Goal: Information Seeking & Learning: Learn about a topic

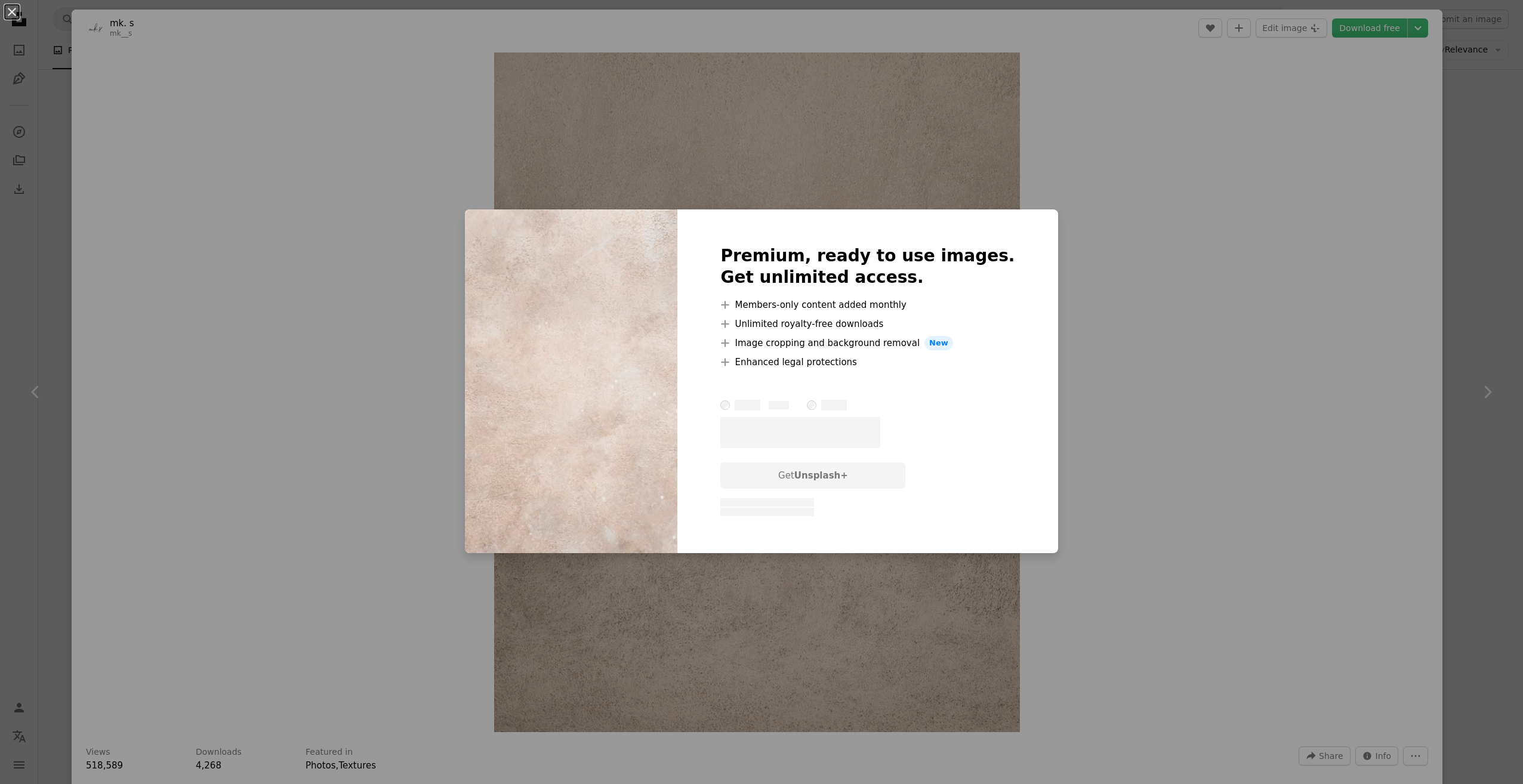
scroll to position [2268, 0]
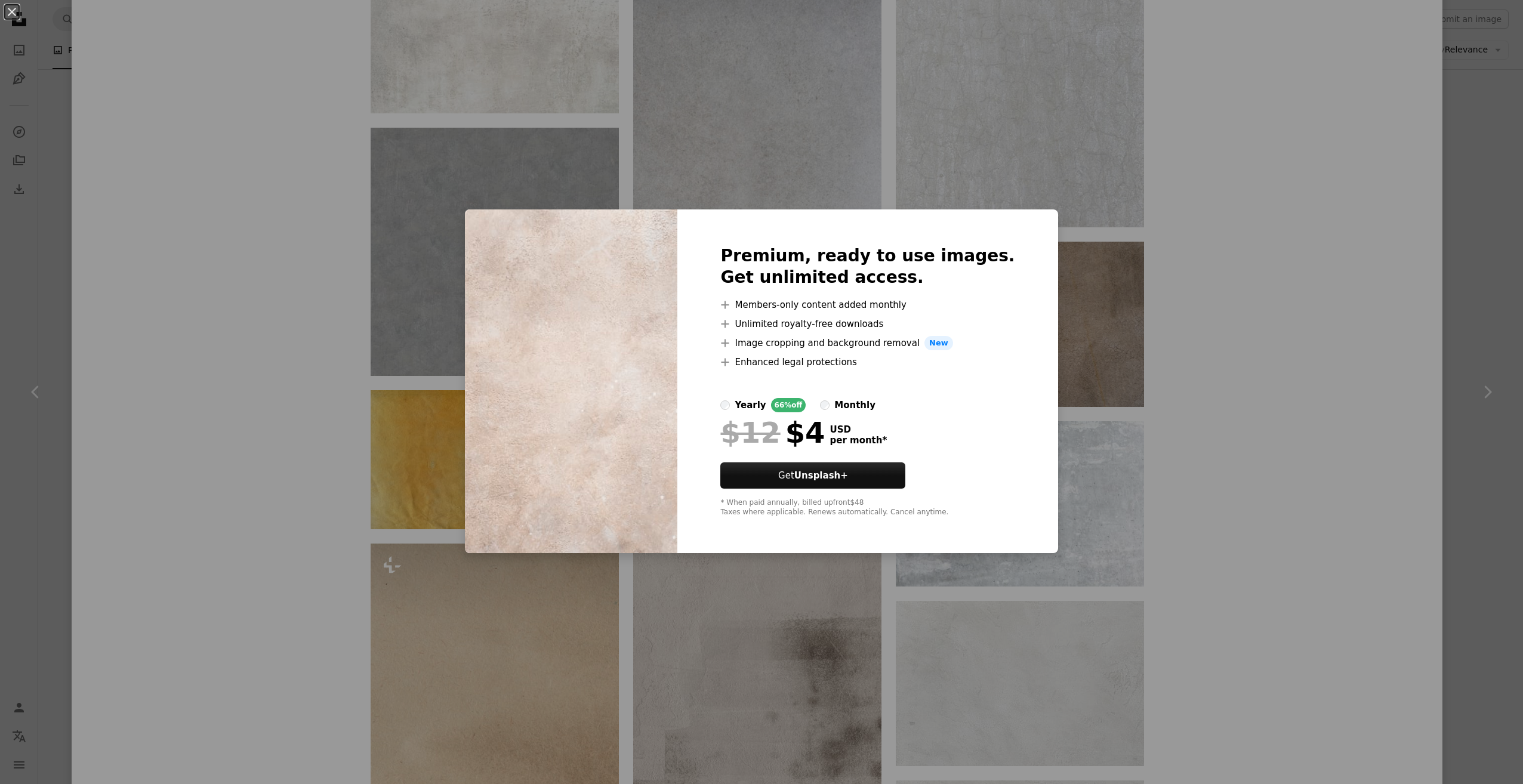
click at [1263, 327] on div "An X shape Premium, ready to use images. Get unlimited access. A plus sign Memb…" at bounding box center [761, 392] width 1523 height 784
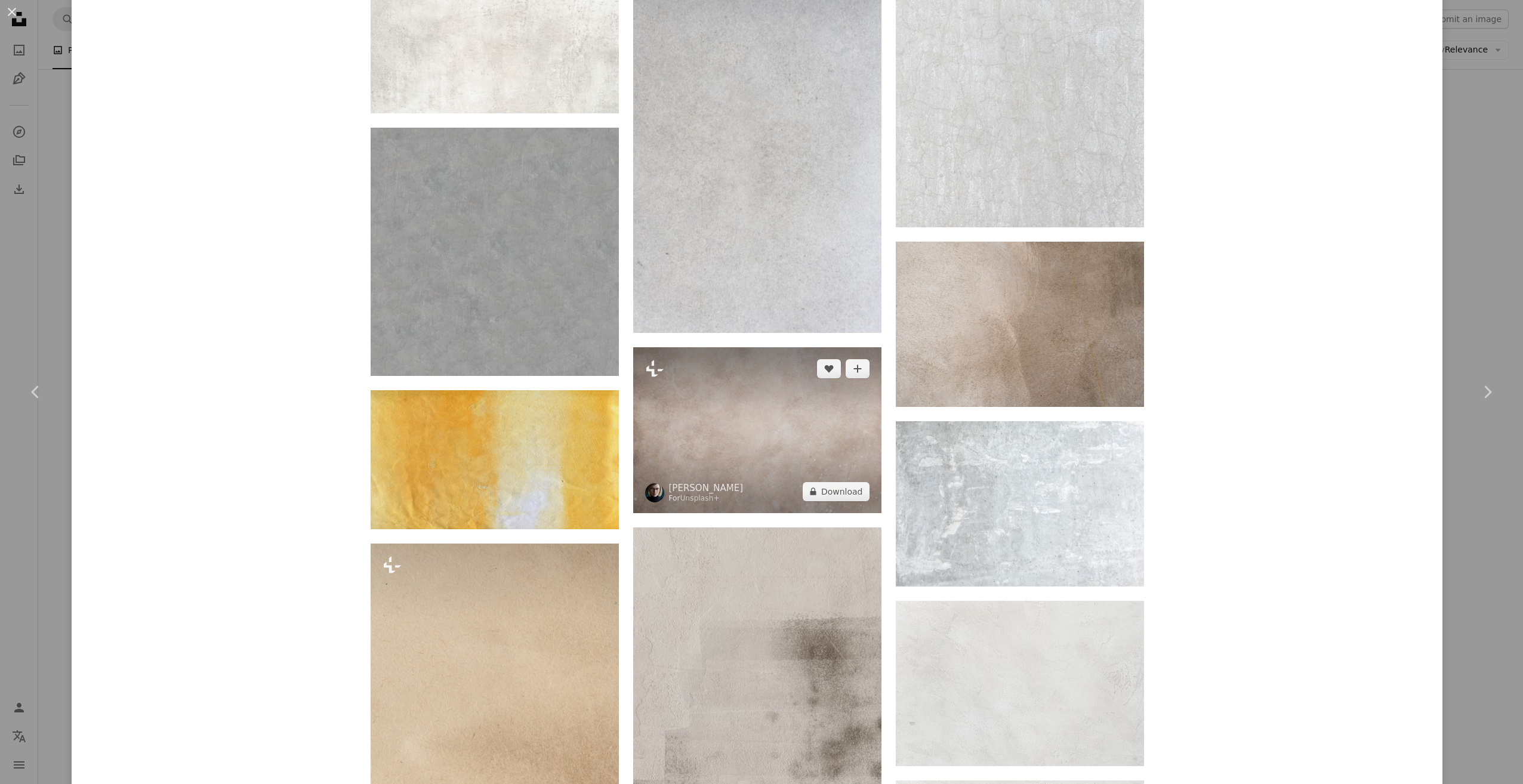
click at [735, 440] on img at bounding box center [757, 430] width 248 height 166
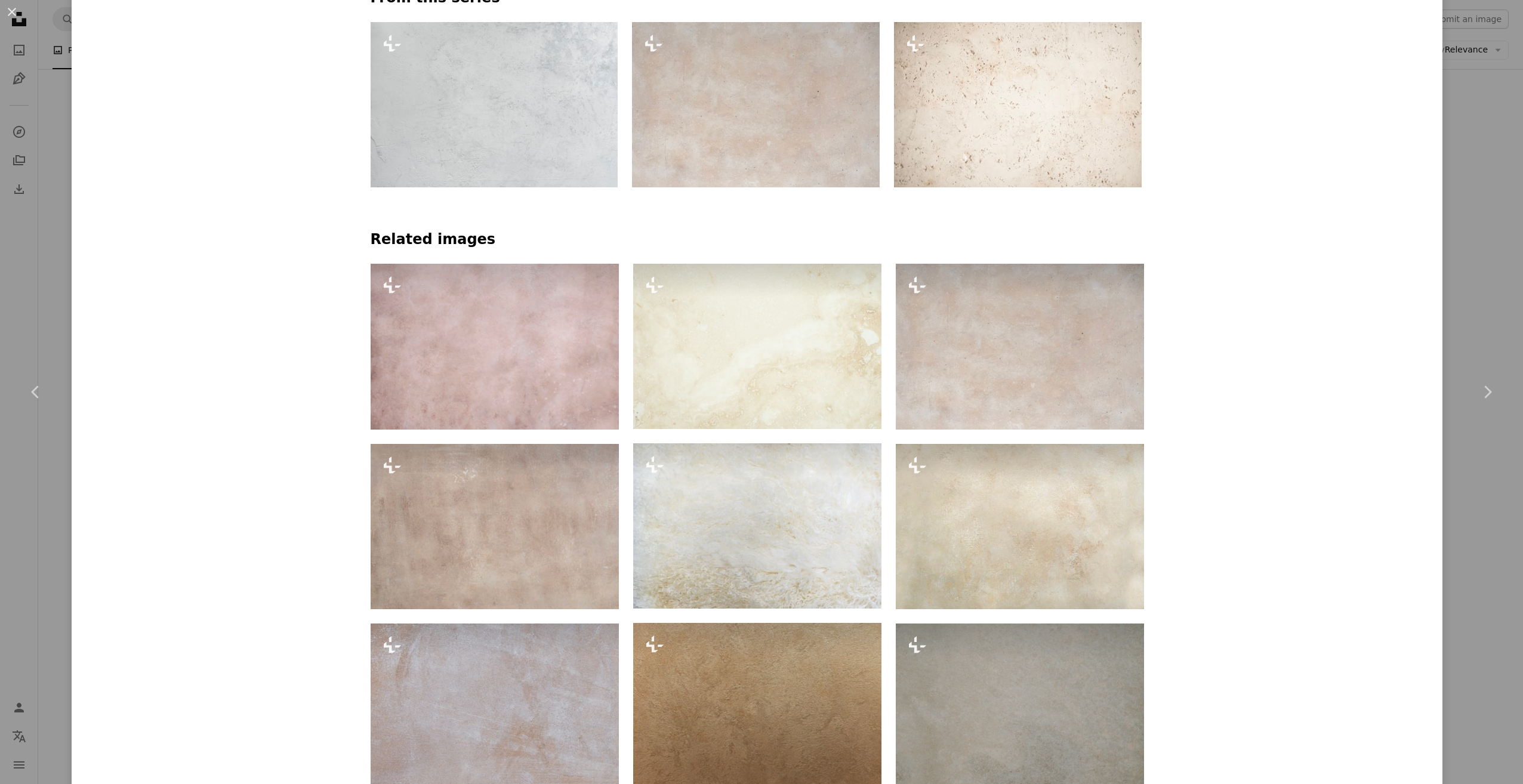
scroll to position [955, 0]
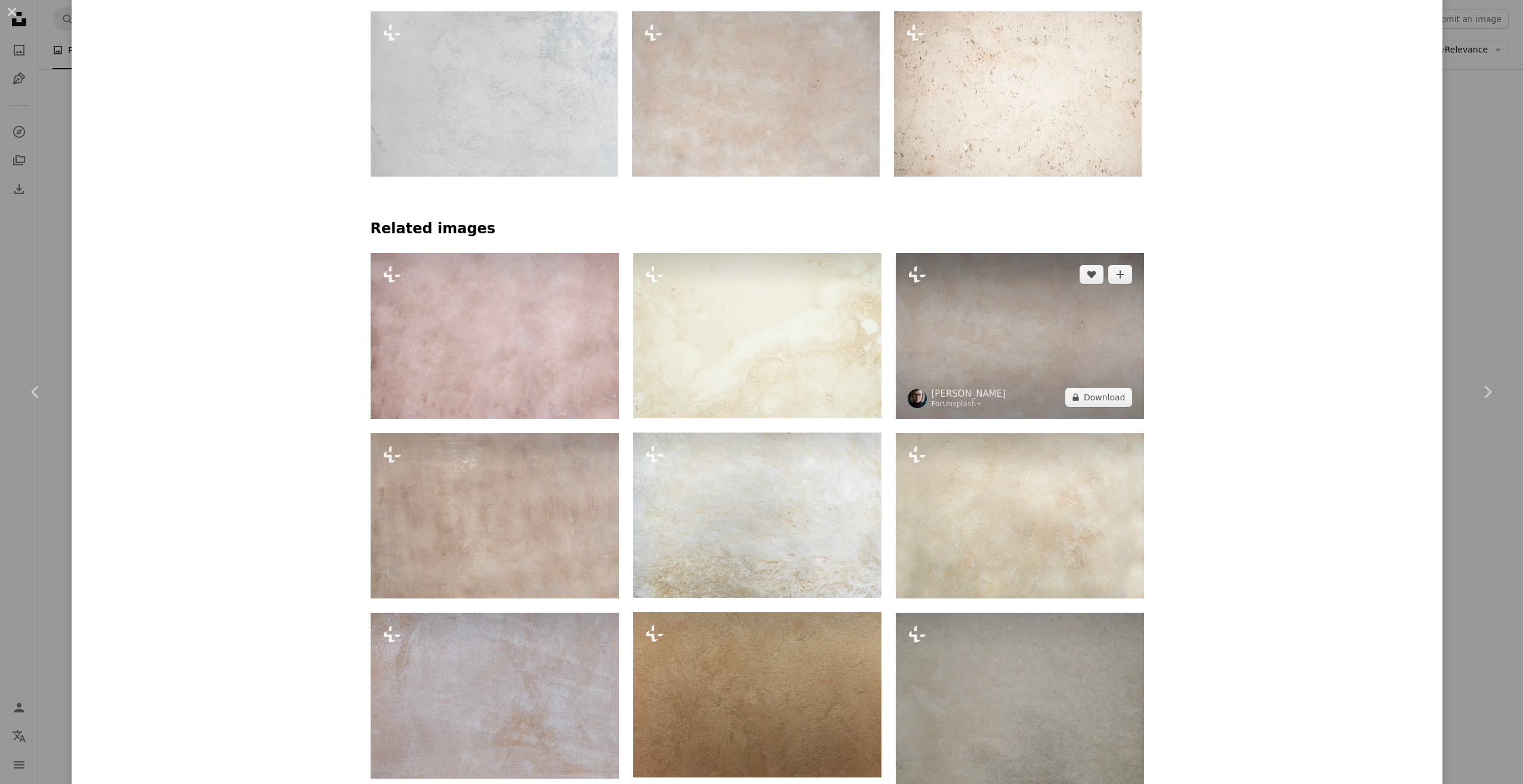
click at [1078, 354] on img at bounding box center [1020, 336] width 248 height 166
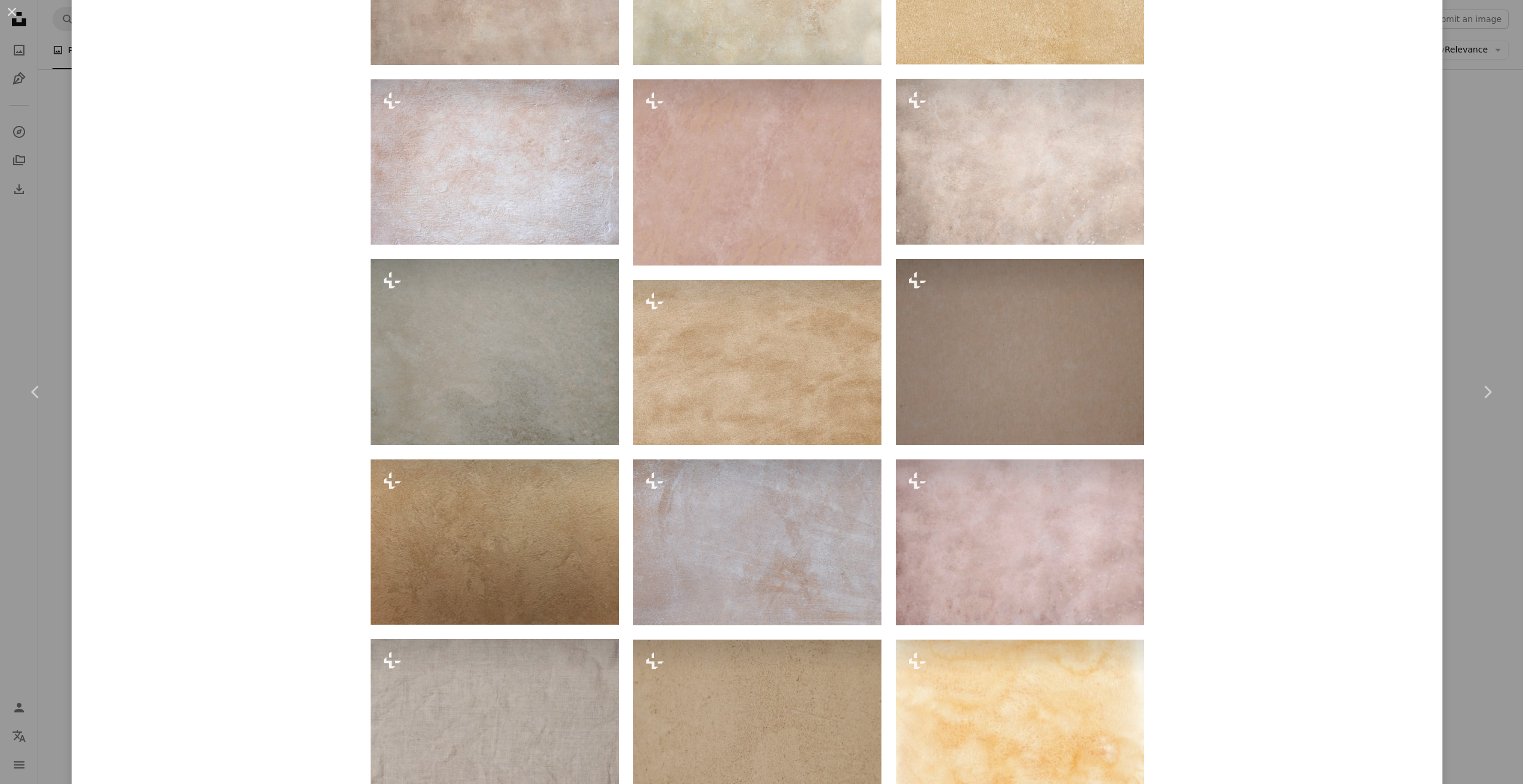
scroll to position [1313, 0]
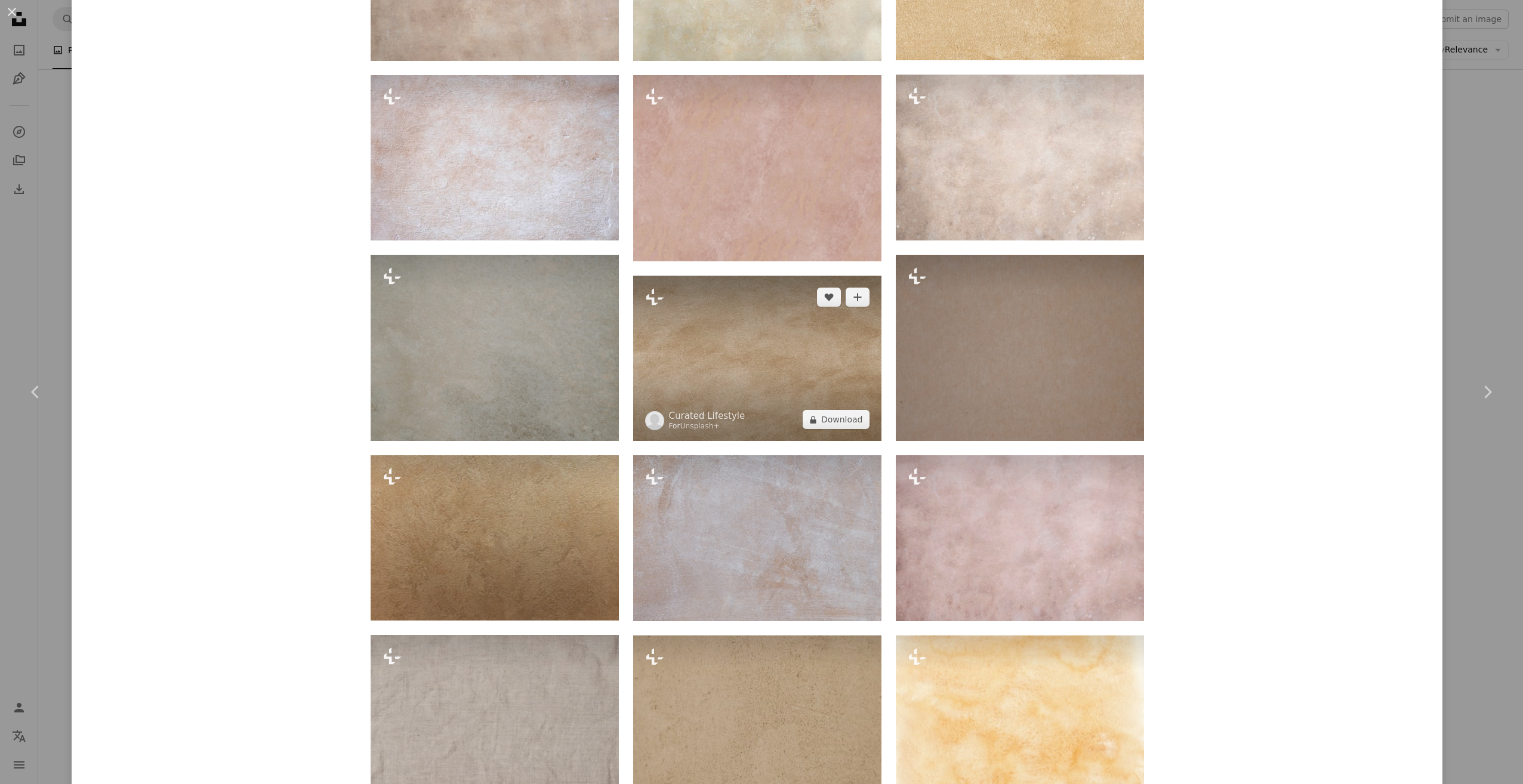
click at [715, 388] on img at bounding box center [757, 359] width 248 height 166
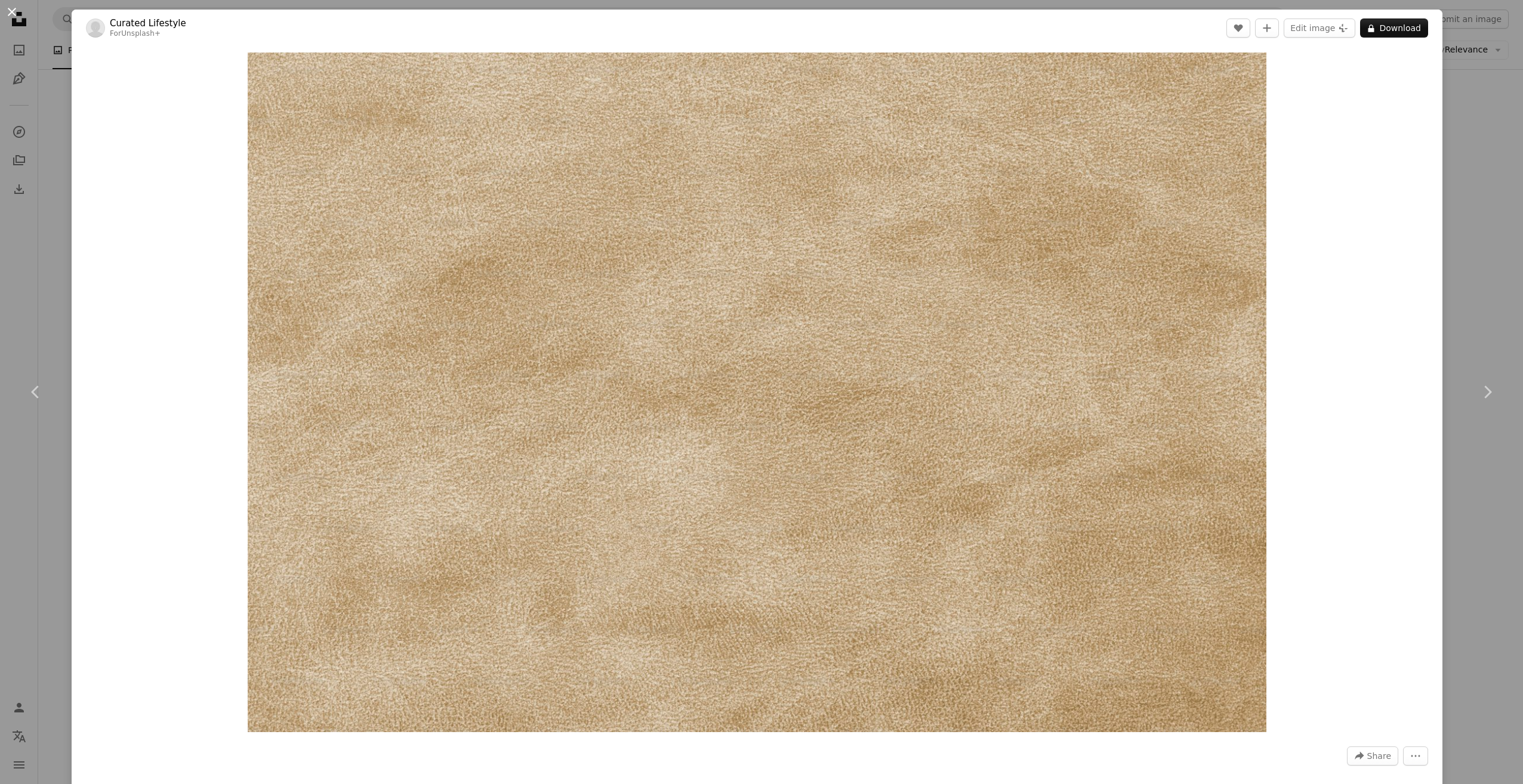
click at [16, 14] on button "An X shape" at bounding box center [12, 12] width 14 height 14
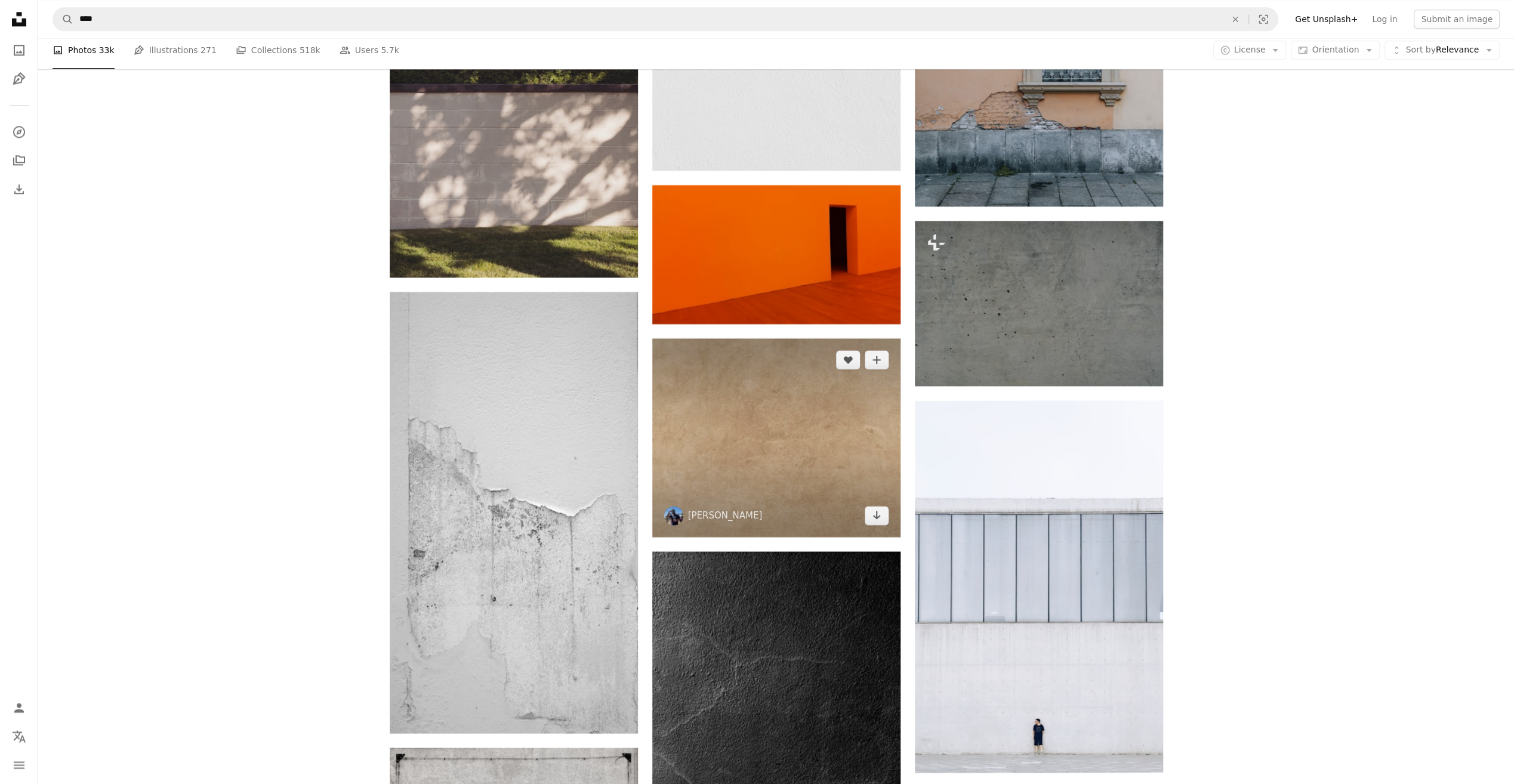
click at [771, 426] on img at bounding box center [776, 438] width 248 height 199
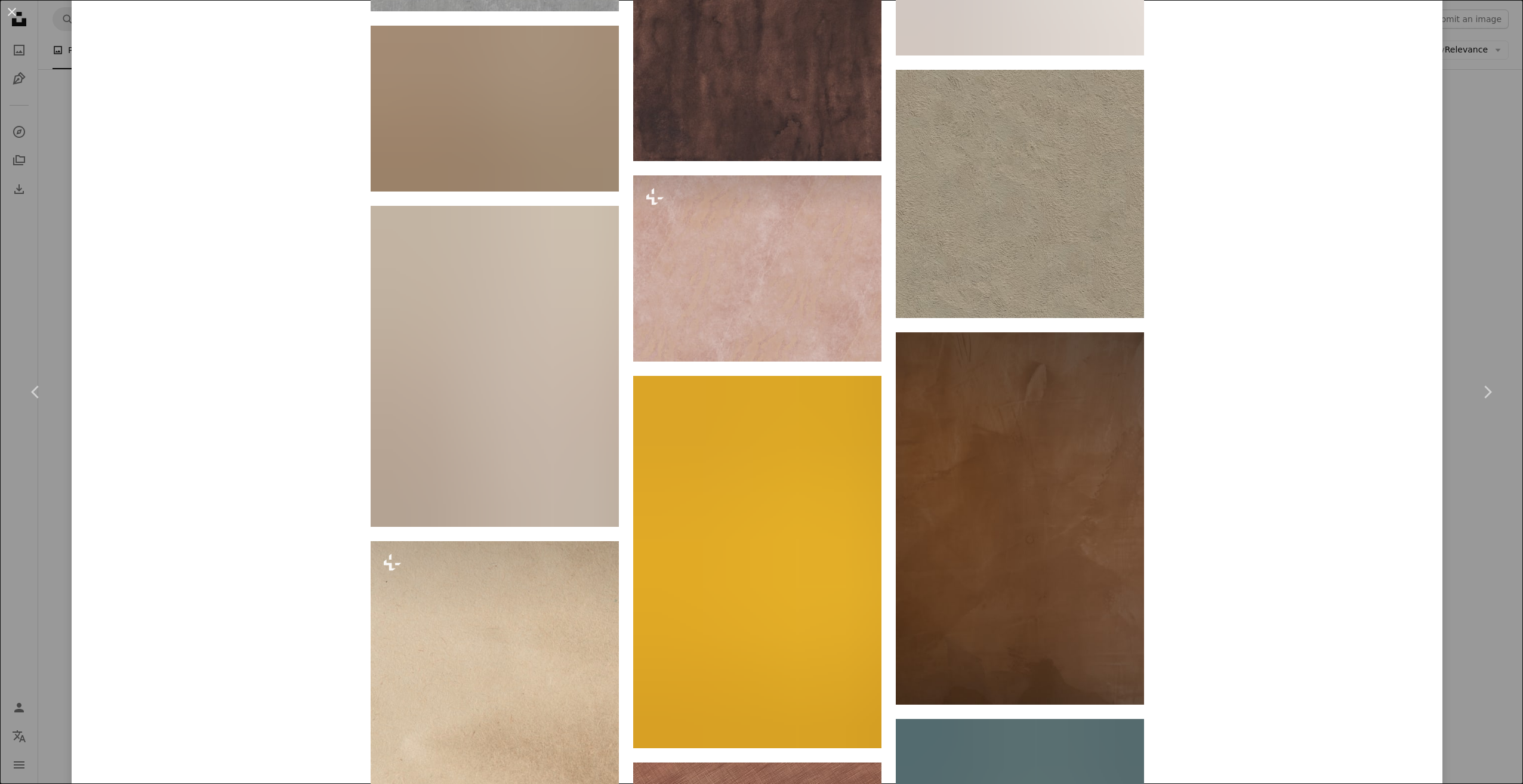
scroll to position [2268, 0]
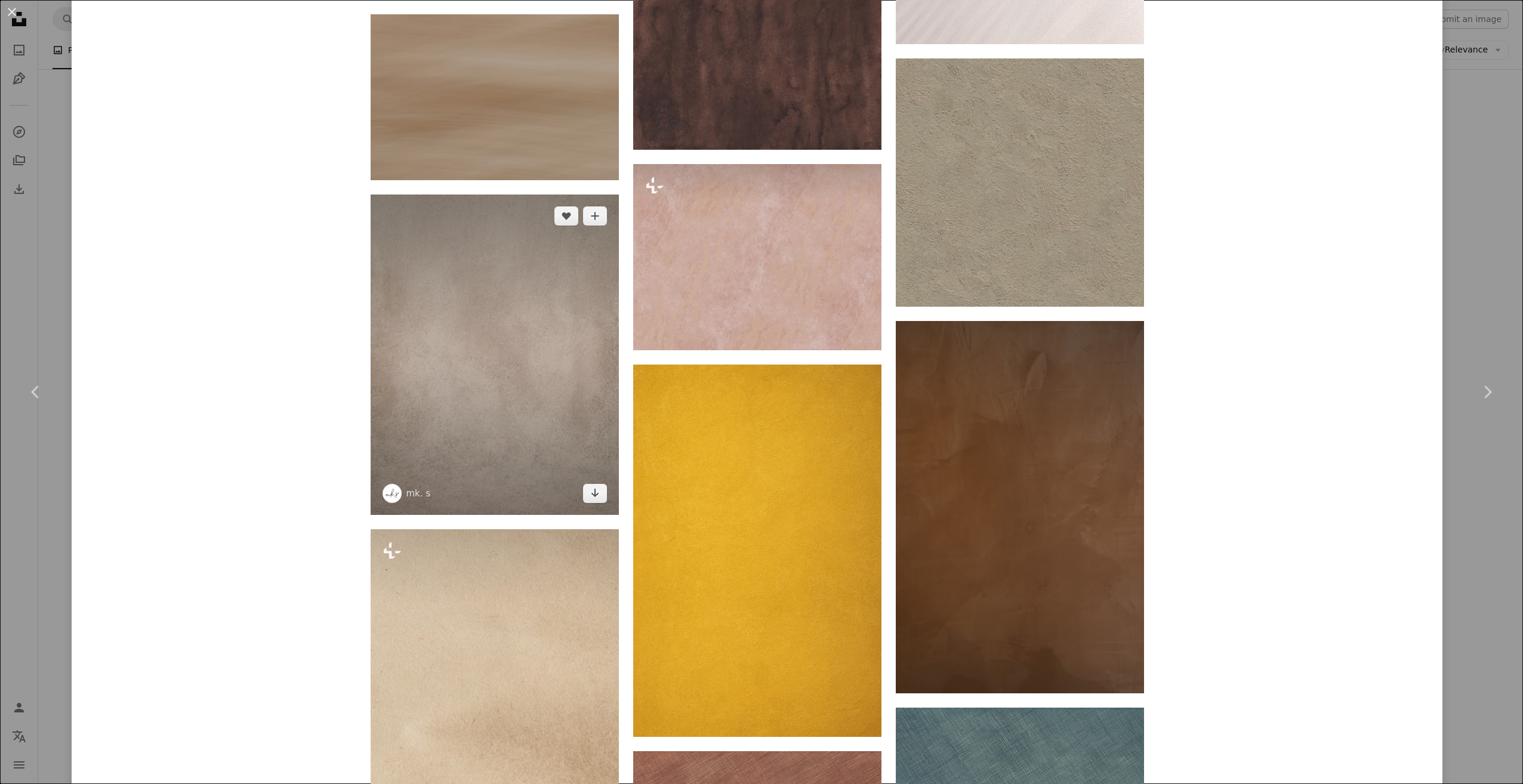
click at [559, 411] on img at bounding box center [495, 355] width 248 height 320
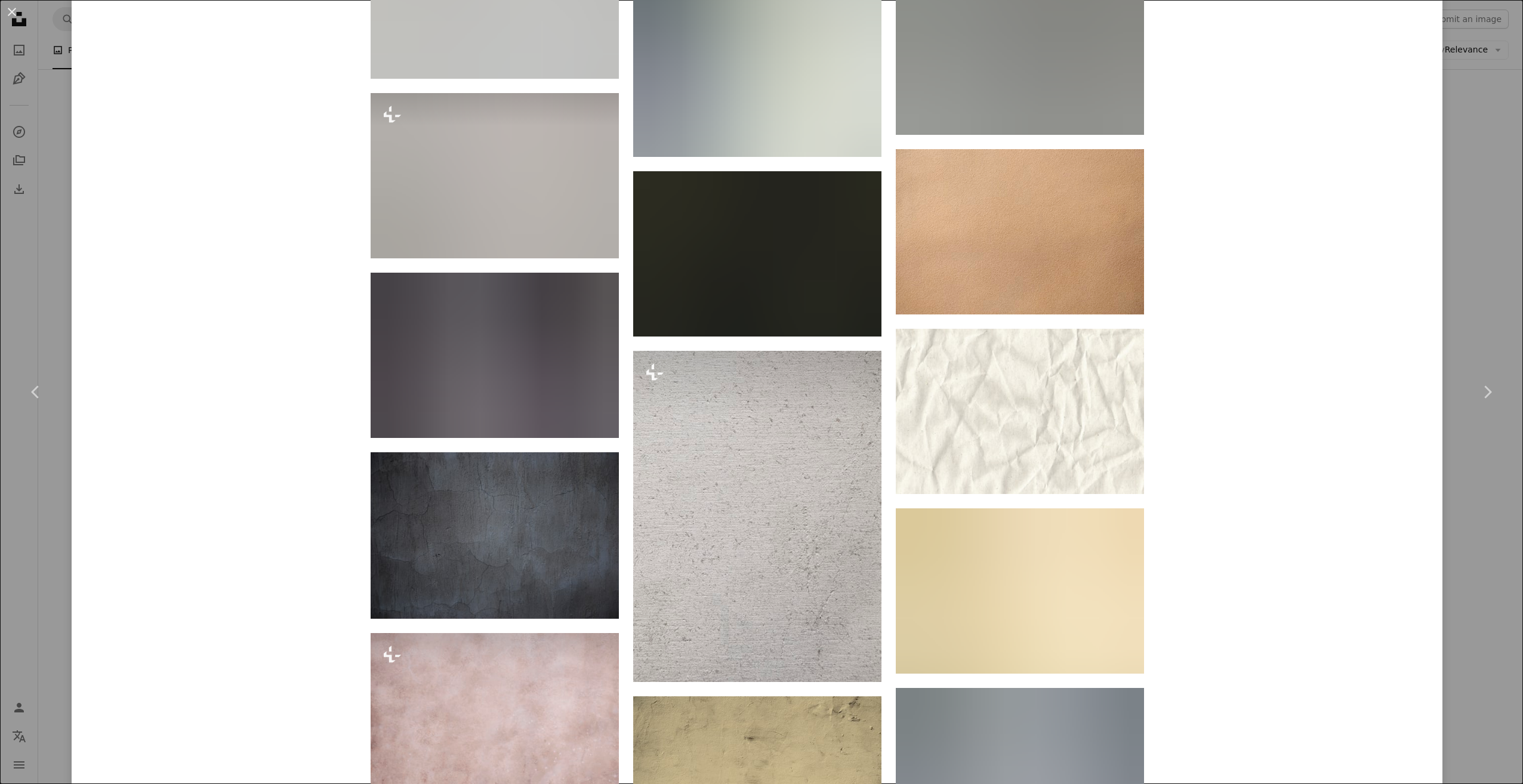
scroll to position [6495, 0]
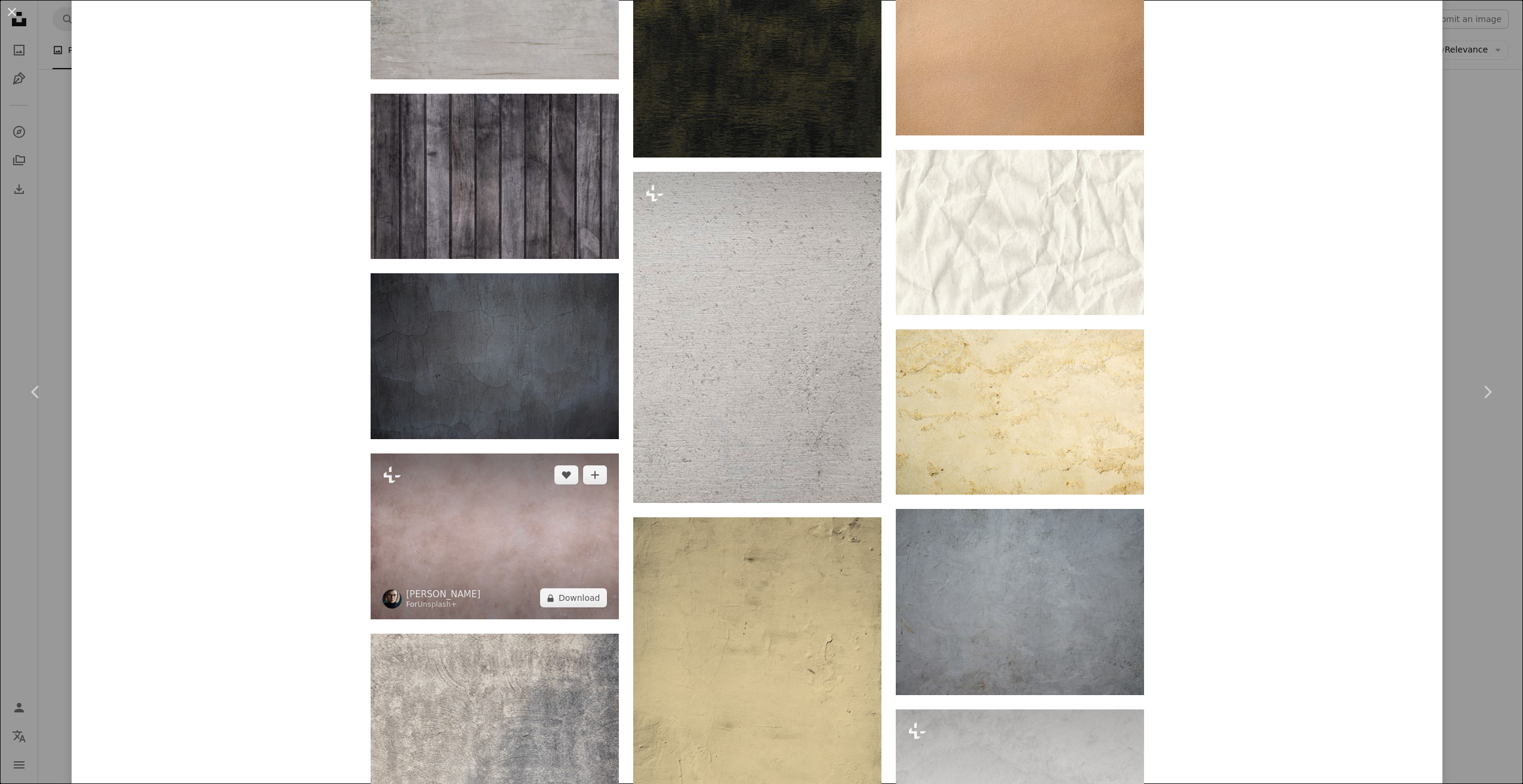
click at [538, 515] on img at bounding box center [495, 537] width 248 height 166
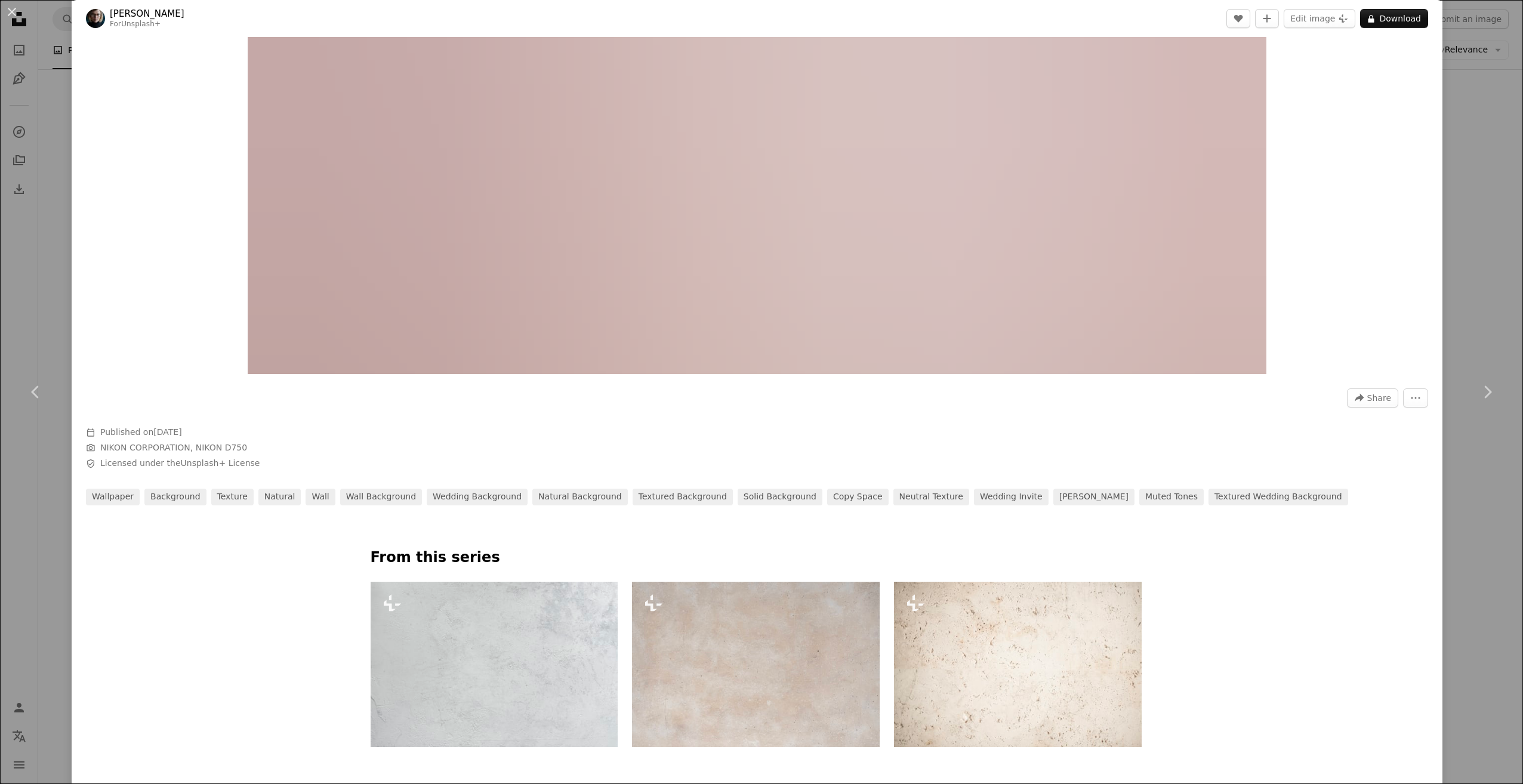
scroll to position [716, 0]
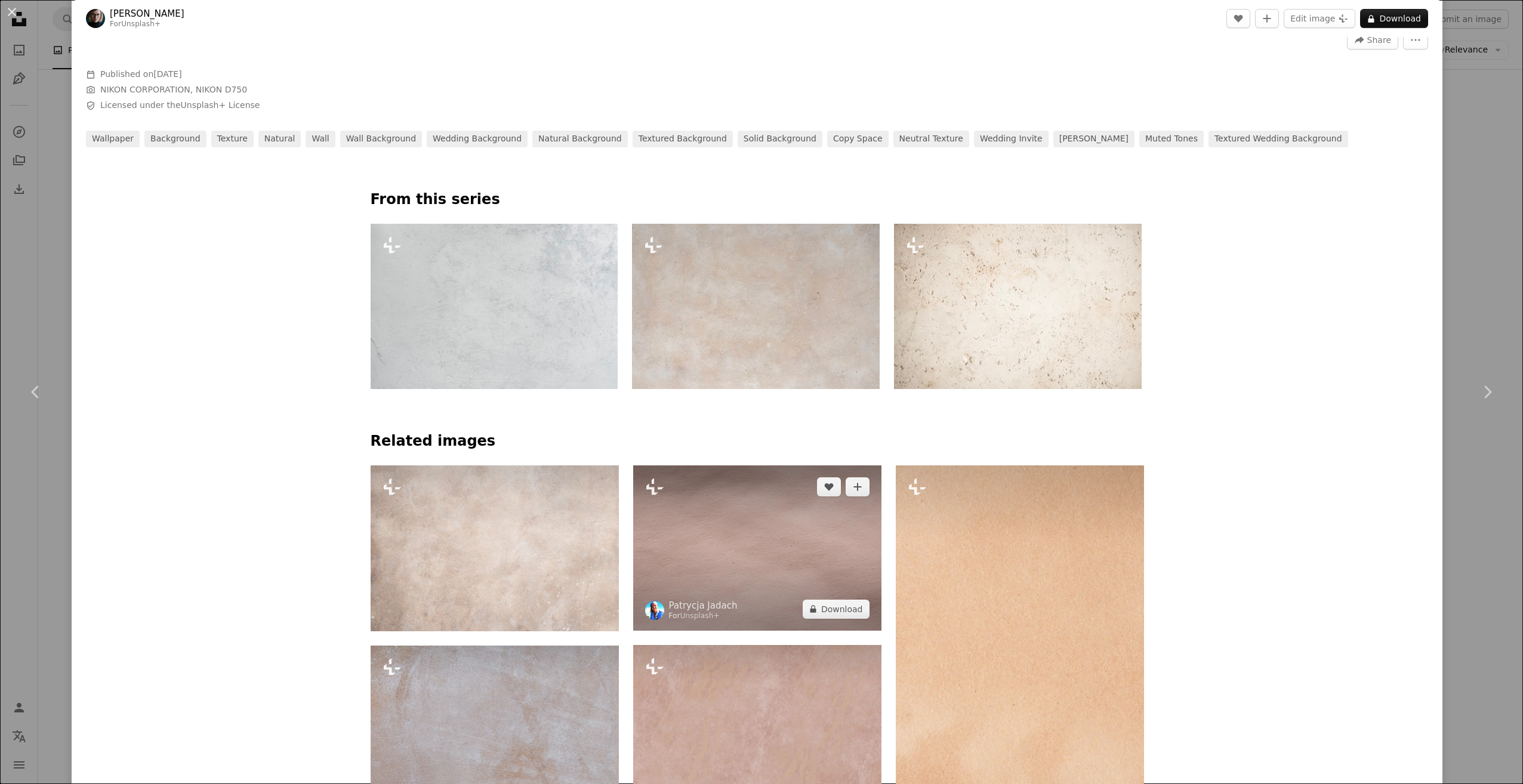
click at [797, 520] on img at bounding box center [757, 548] width 248 height 166
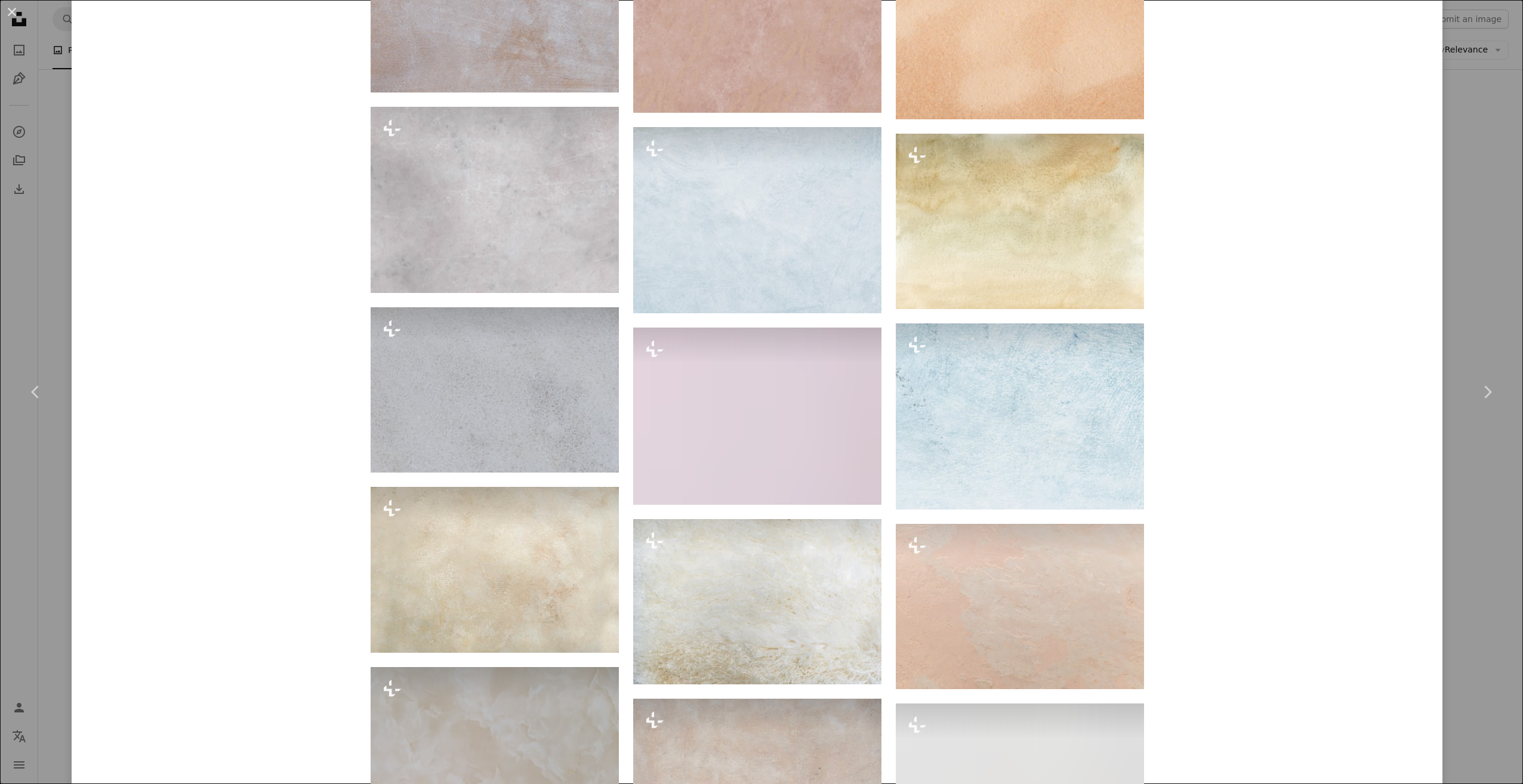
scroll to position [1551, 0]
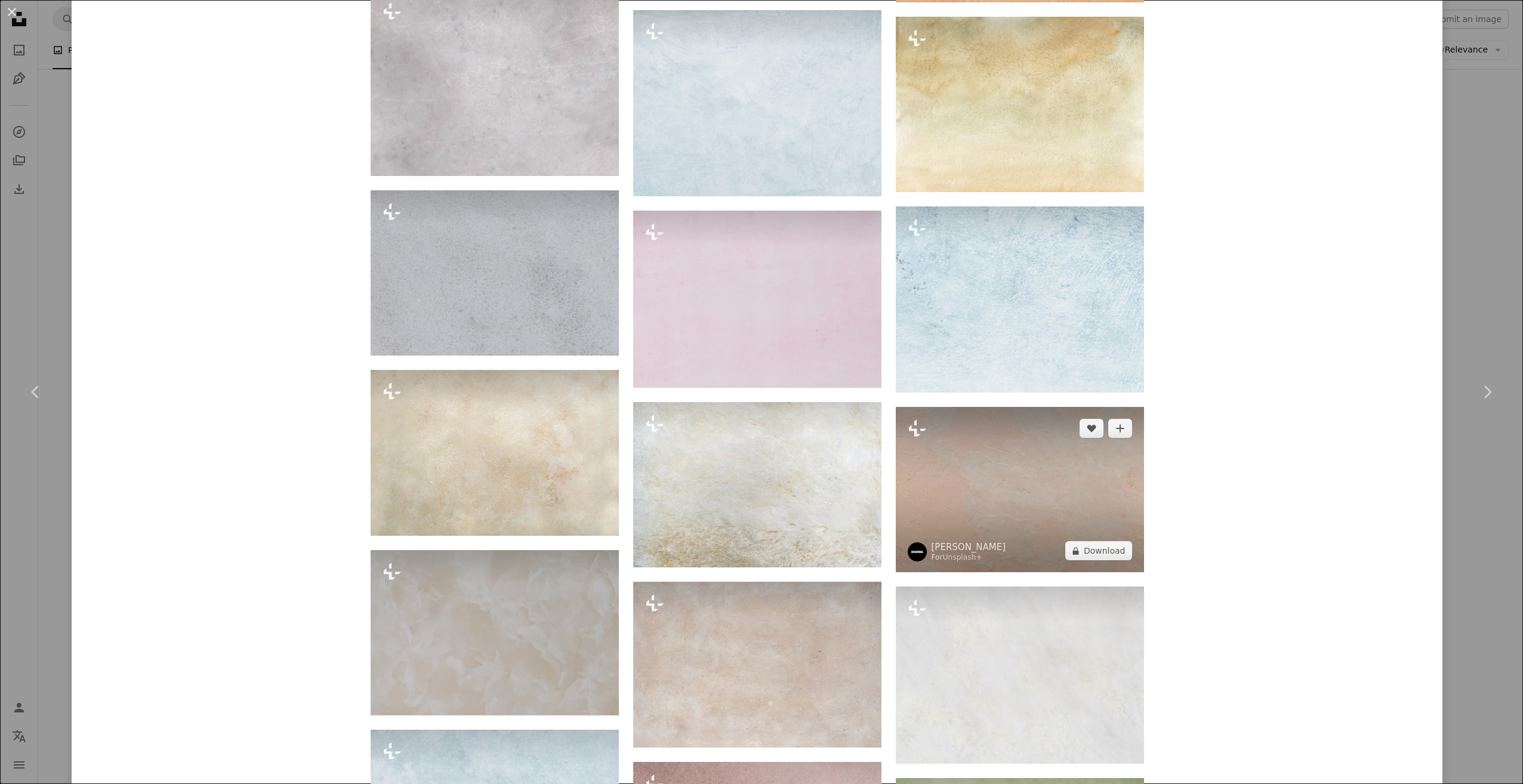
click at [1040, 497] on img at bounding box center [1020, 489] width 248 height 166
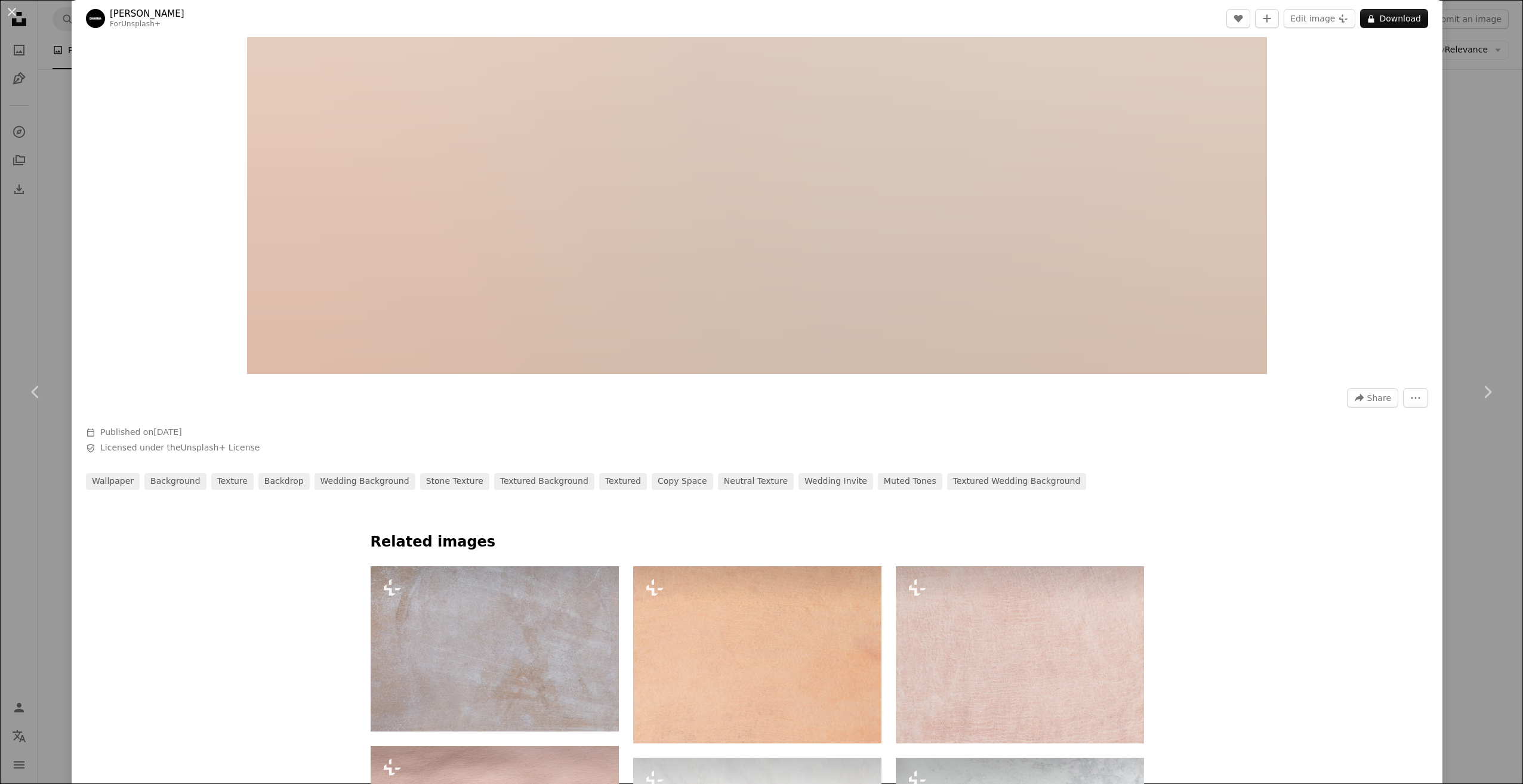
scroll to position [716, 0]
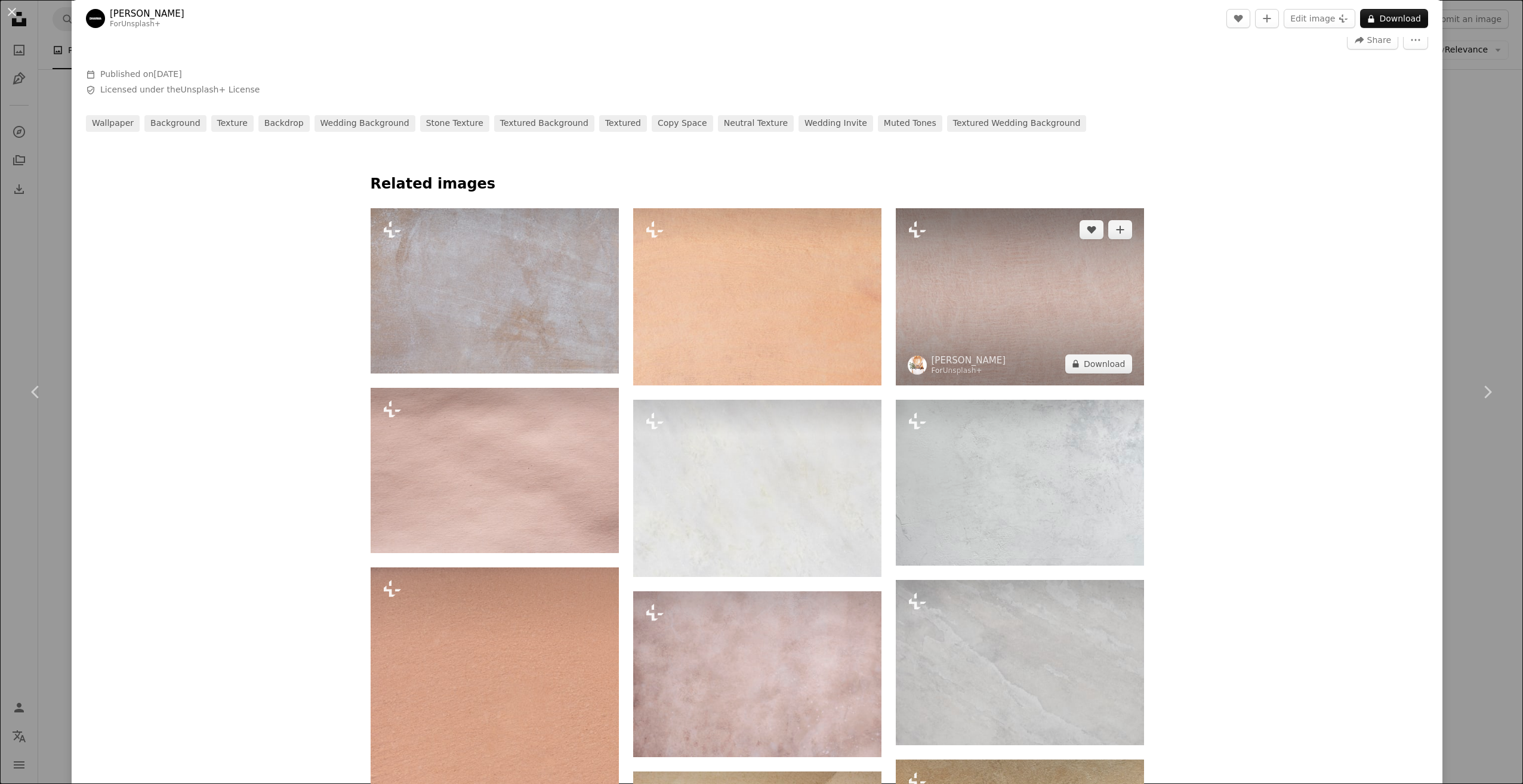
click at [1066, 292] on img at bounding box center [1020, 297] width 248 height 177
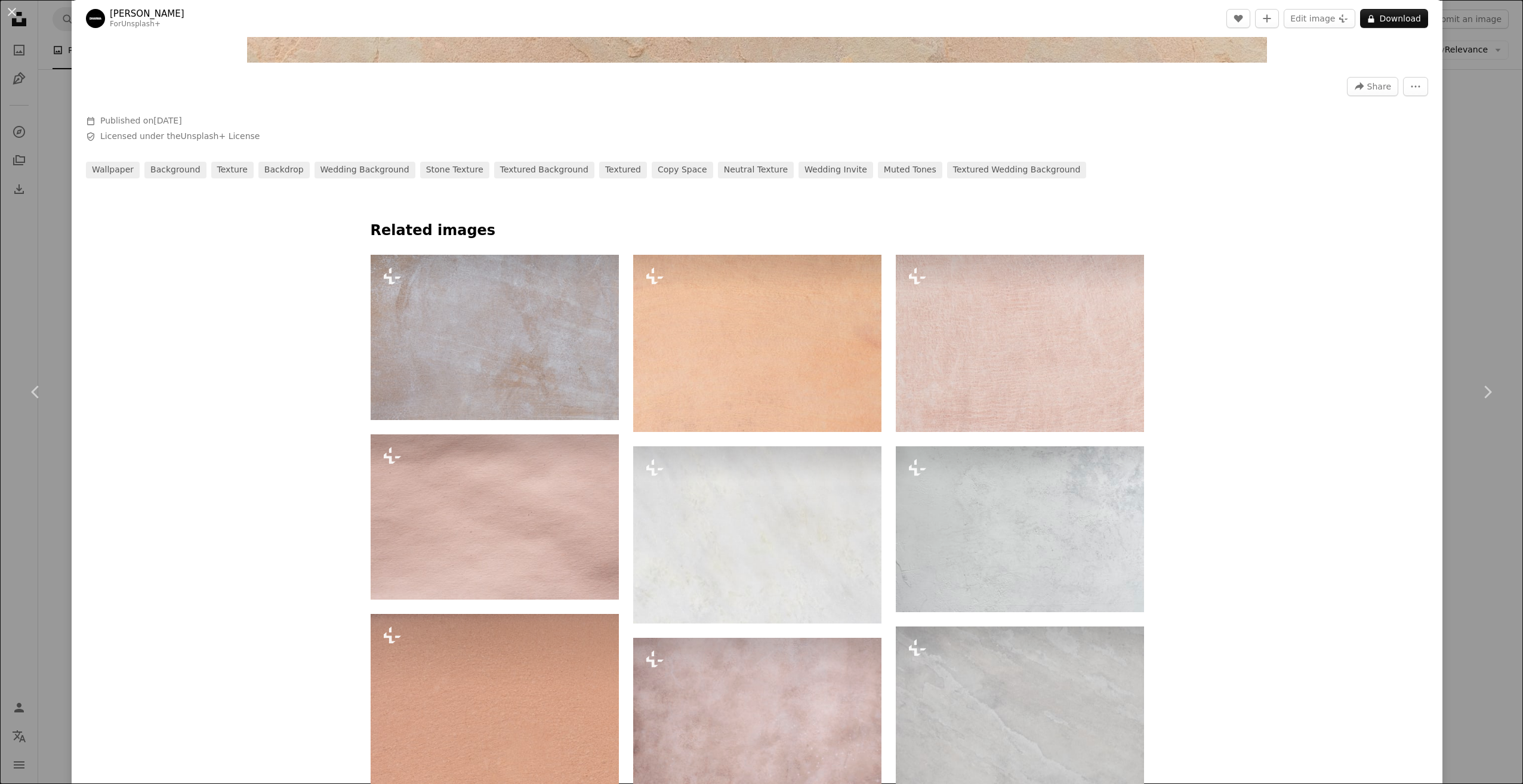
scroll to position [663, 0]
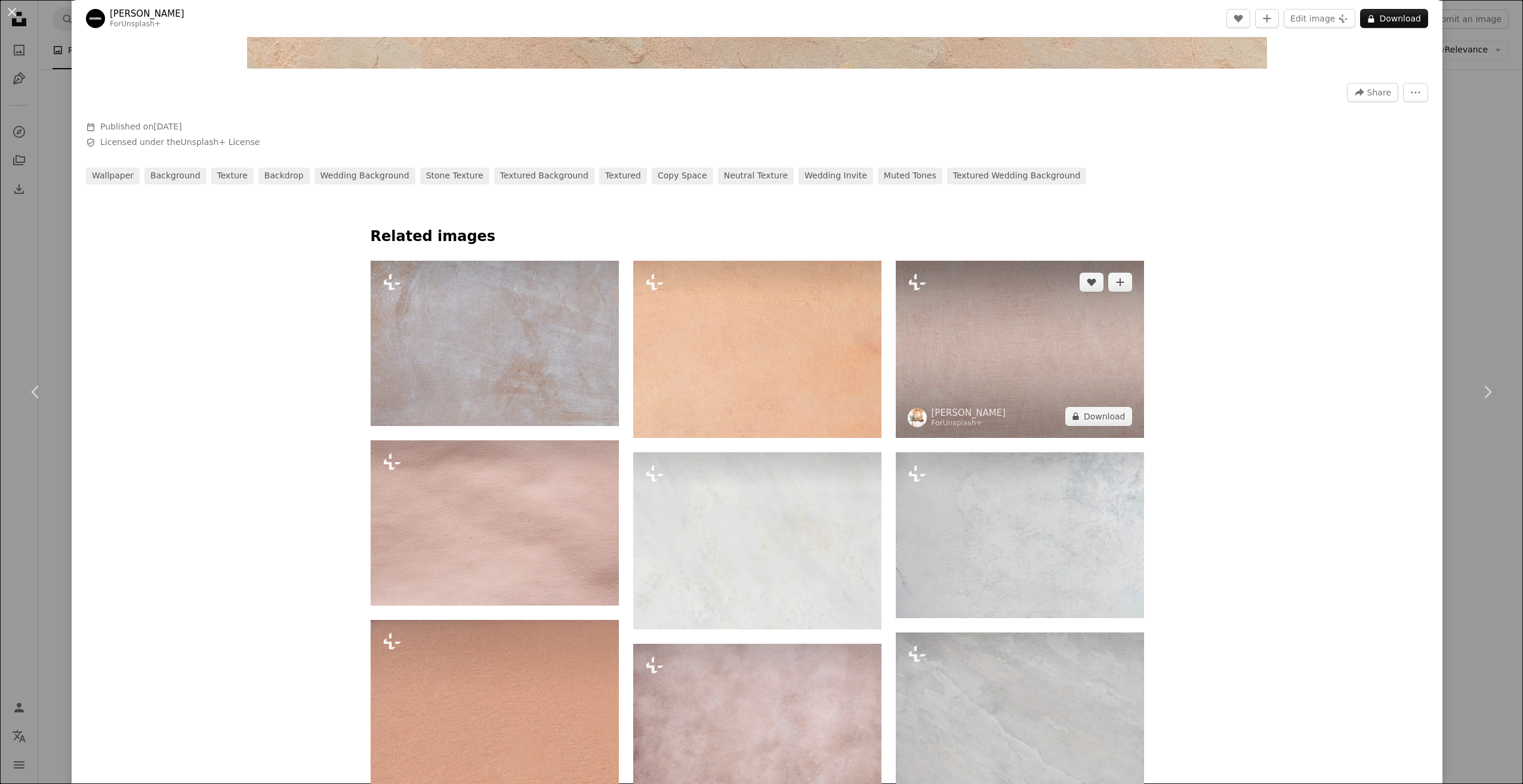
click at [1094, 366] on img at bounding box center [1020, 349] width 248 height 177
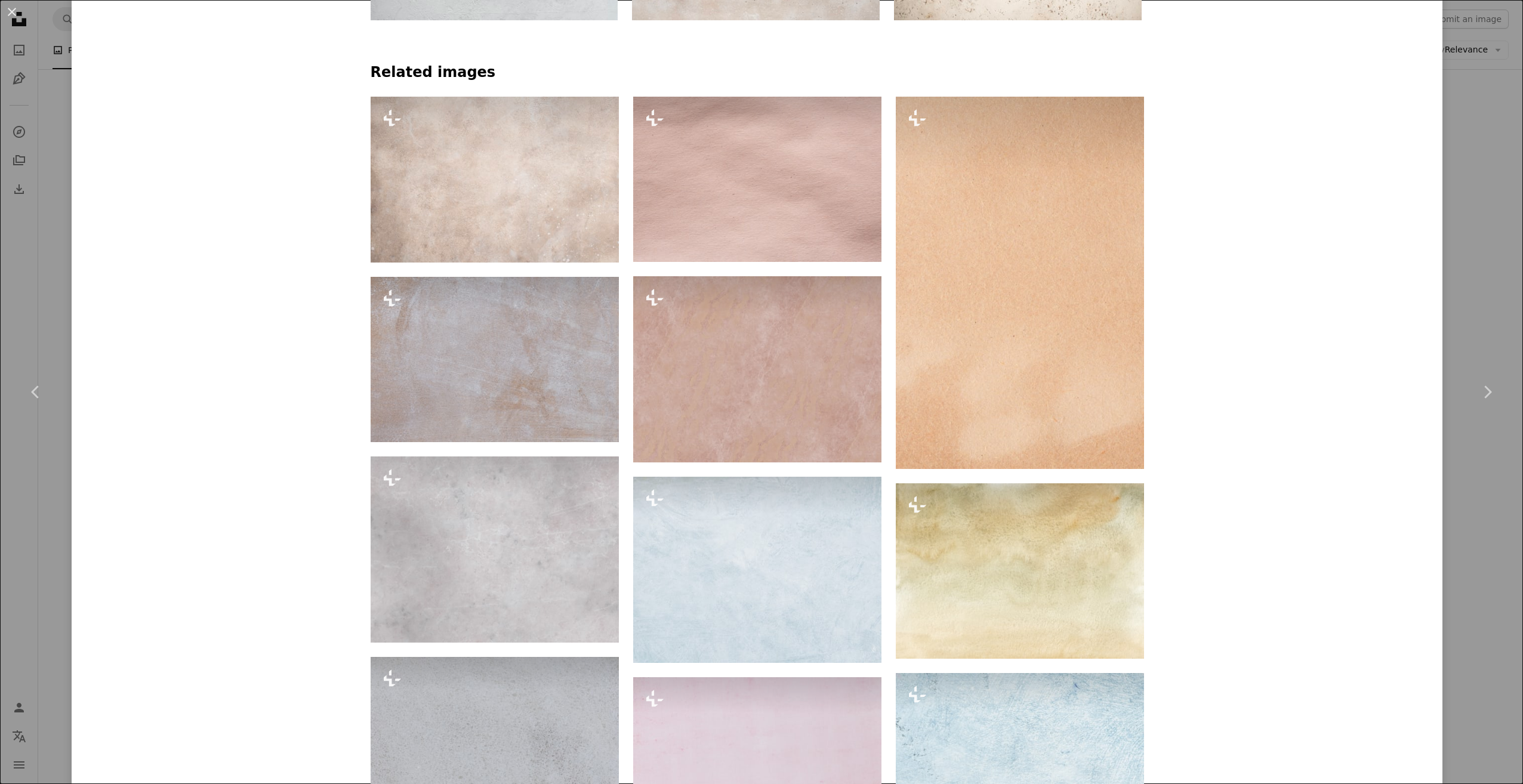
scroll to position [1074, 0]
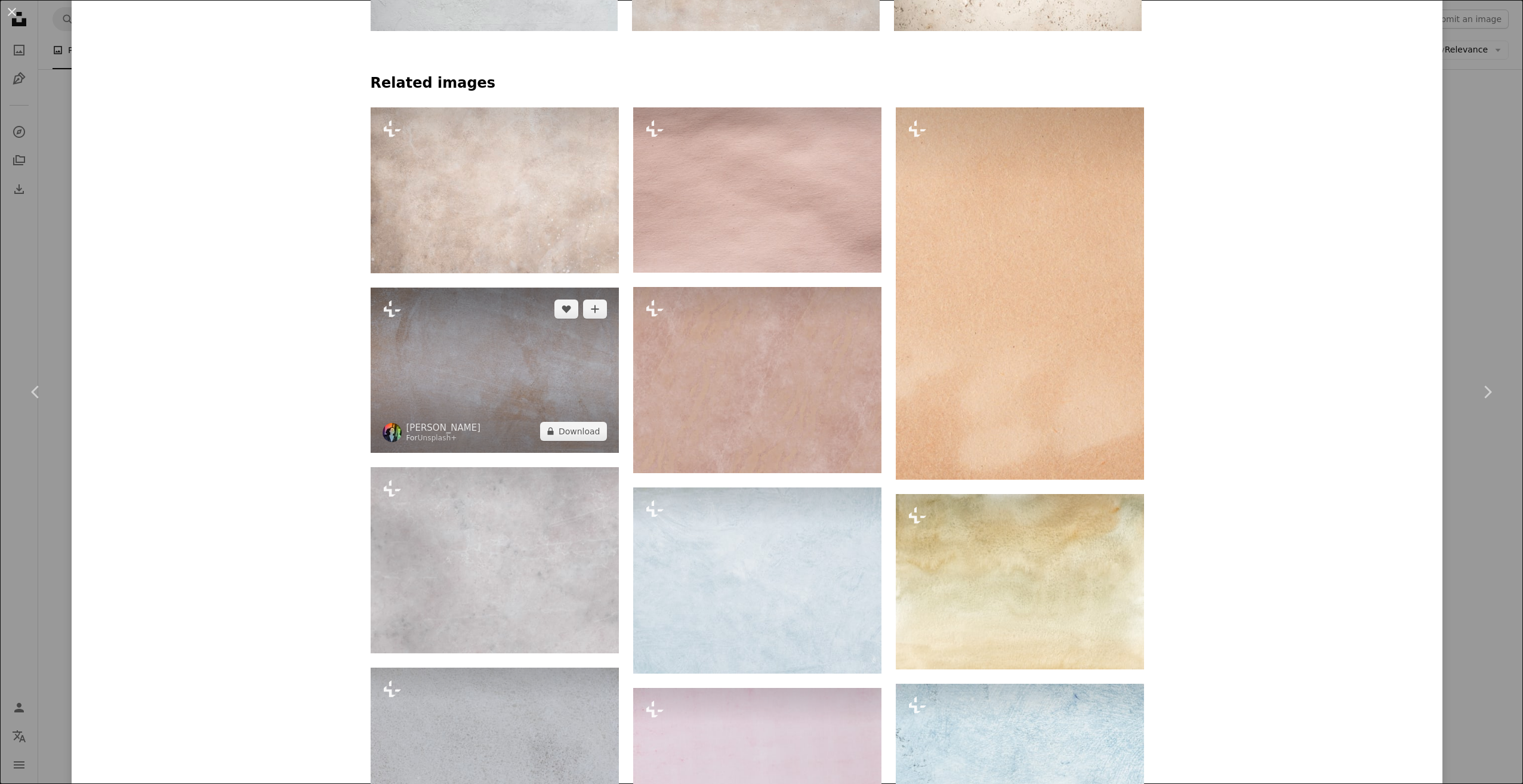
click at [485, 404] on img at bounding box center [495, 370] width 248 height 166
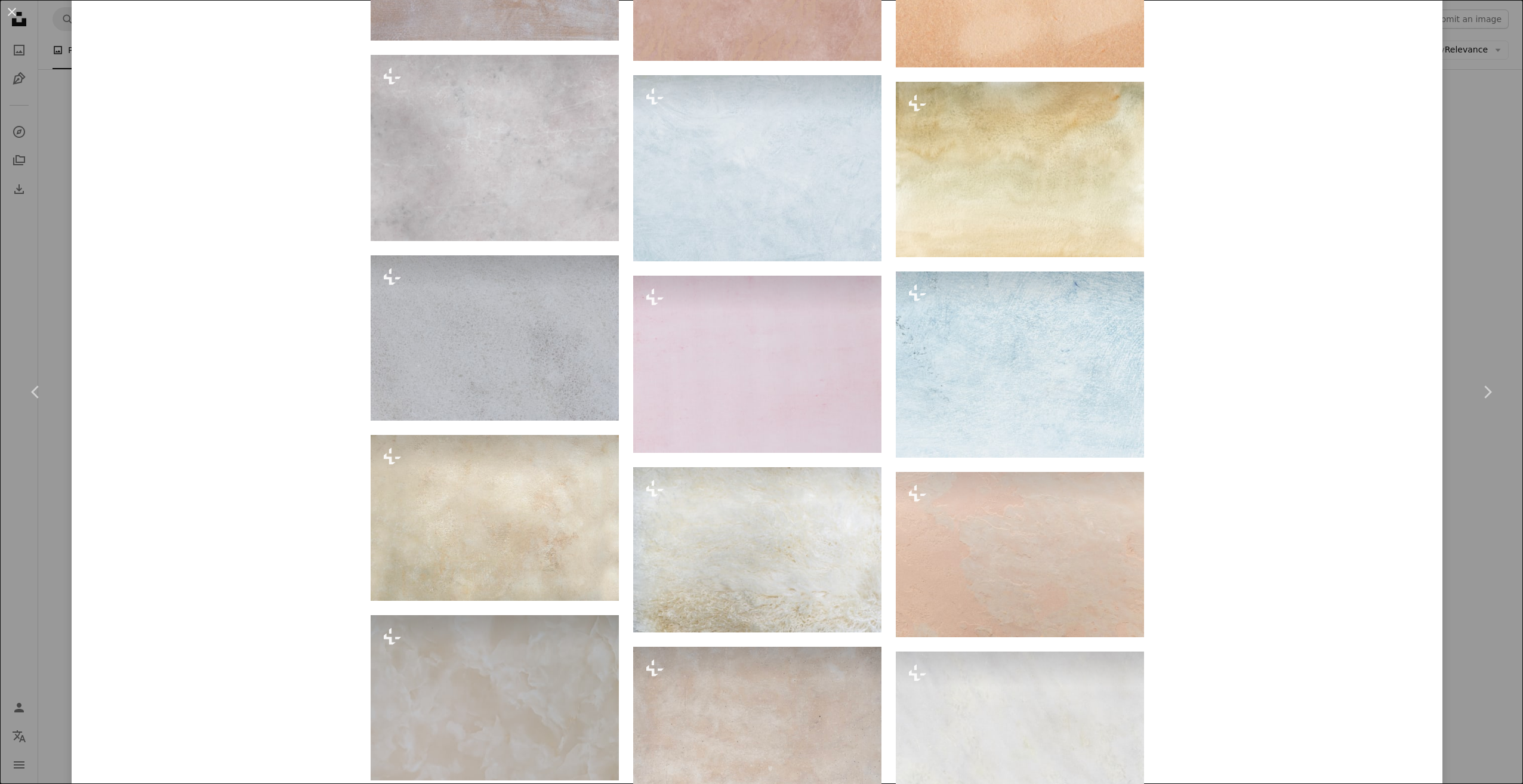
scroll to position [1671, 0]
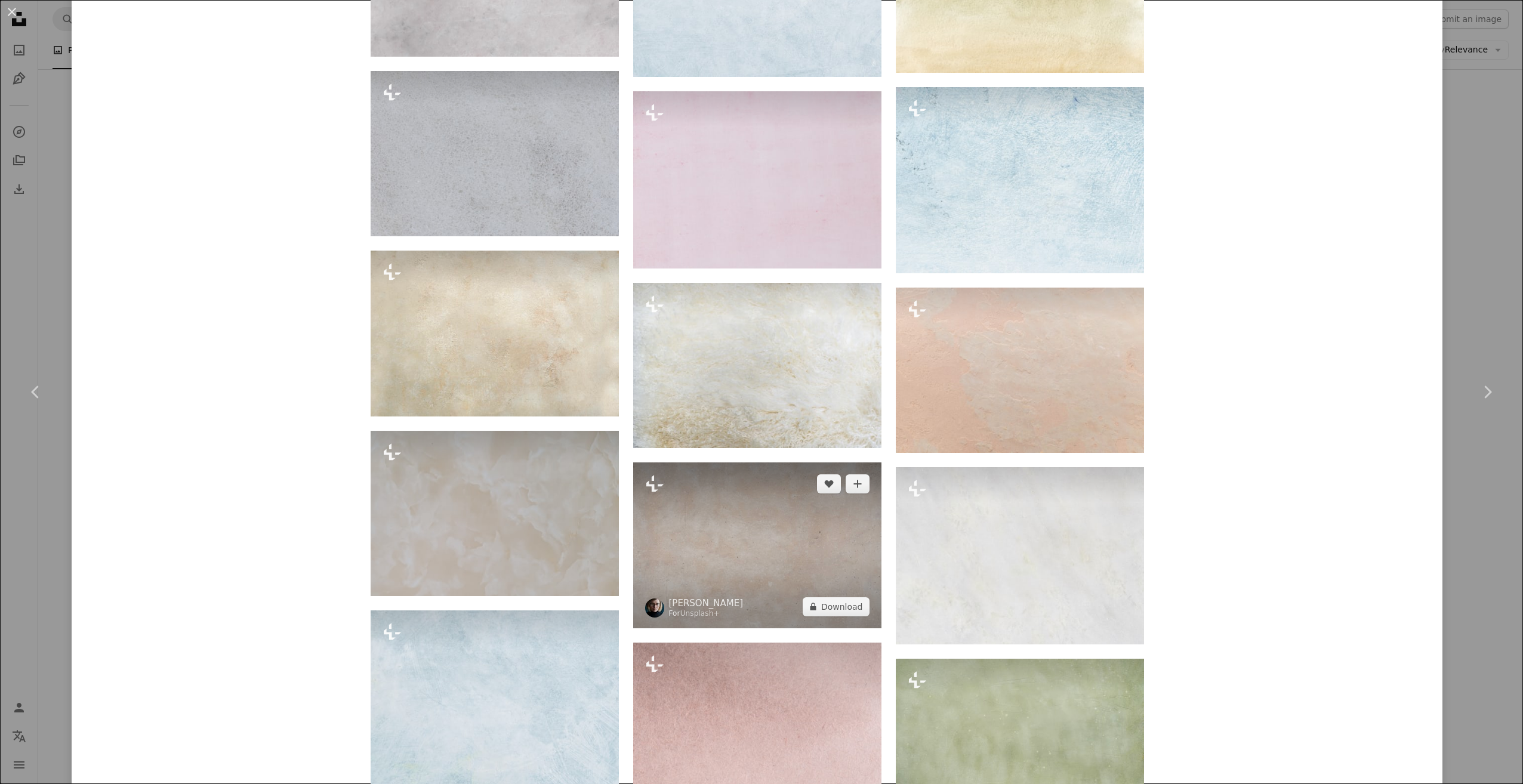
click at [726, 586] on img at bounding box center [757, 546] width 248 height 166
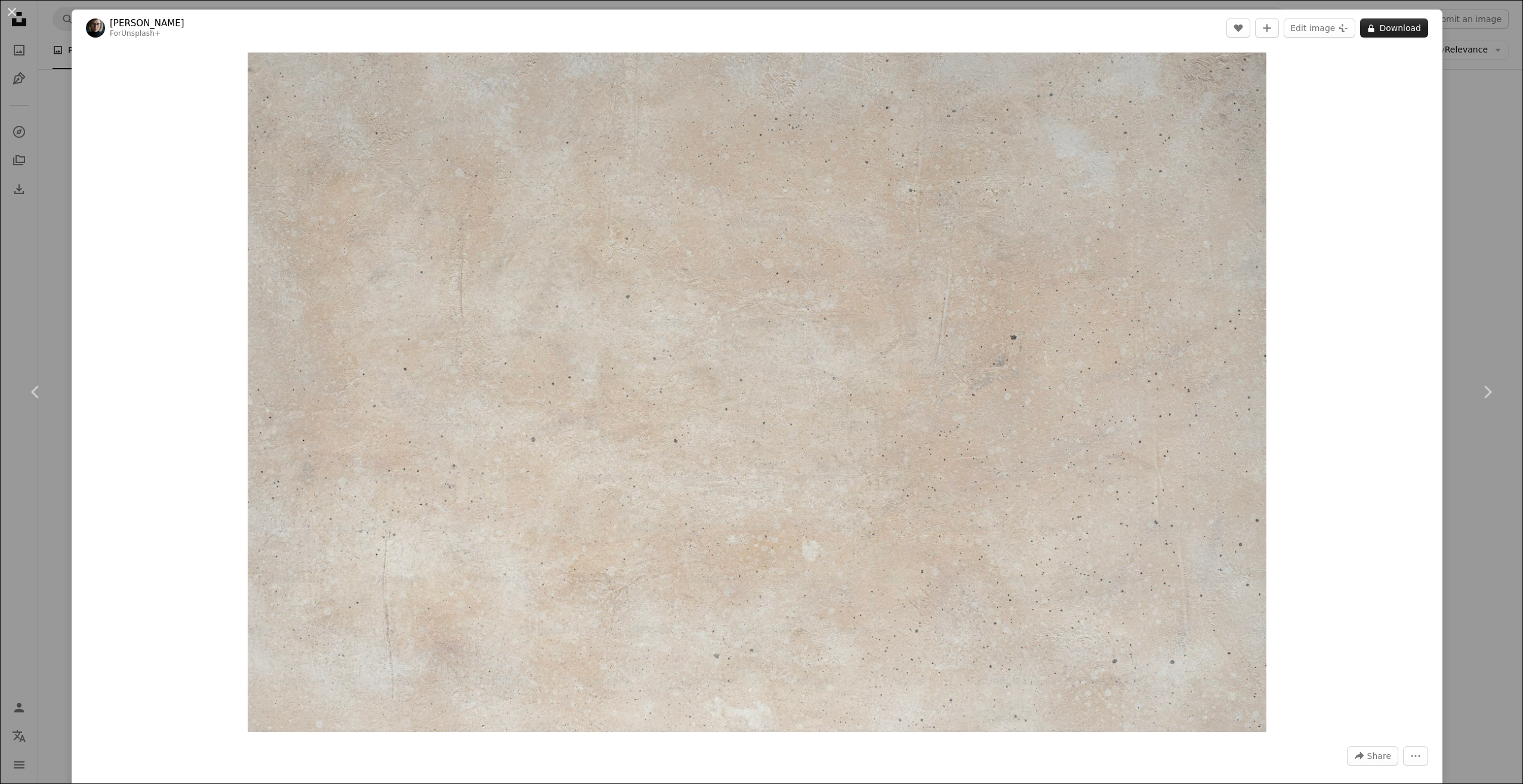
click at [1381, 27] on button "A lock Download" at bounding box center [1394, 28] width 68 height 19
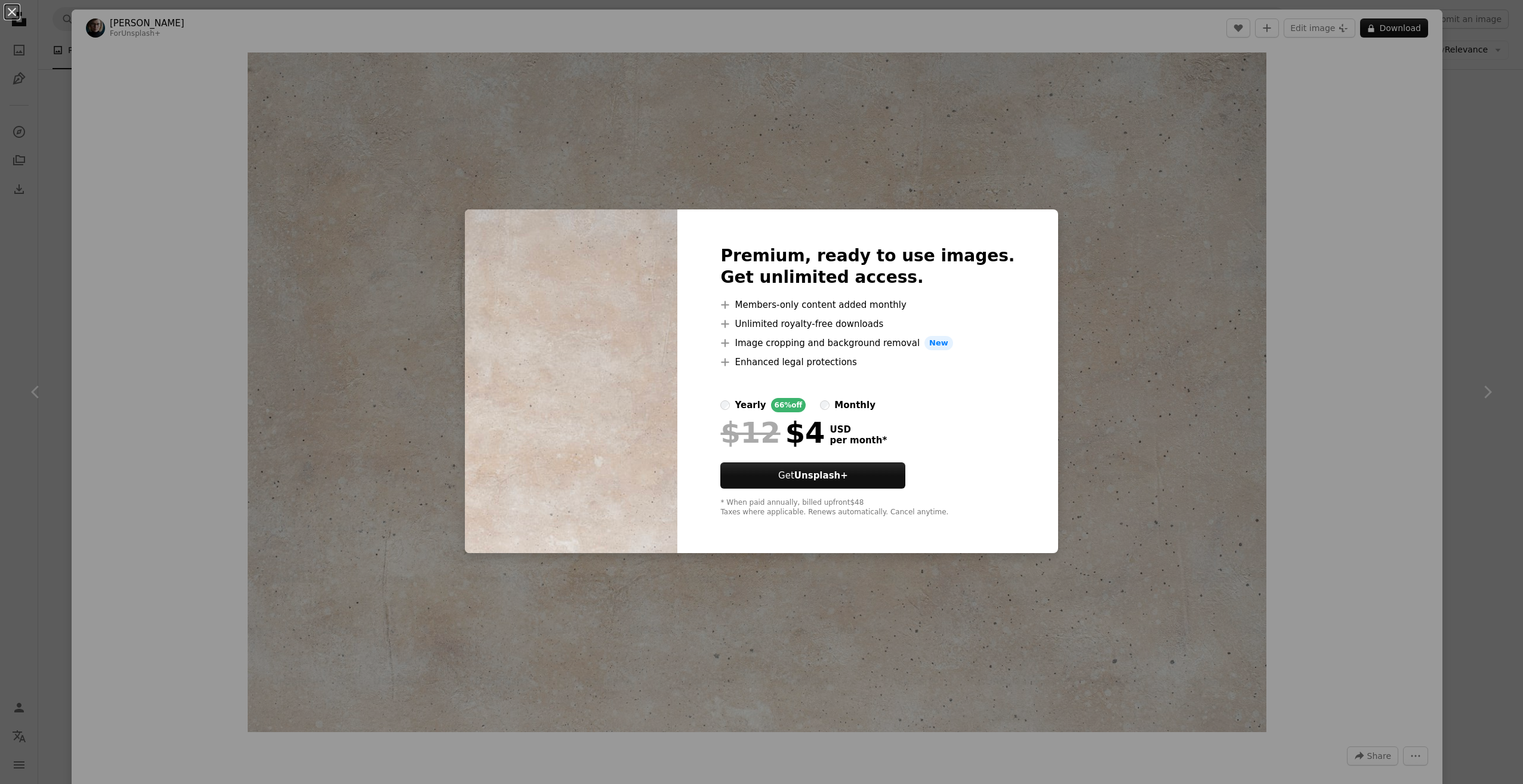
click at [1356, 93] on div "An X shape Premium, ready to use images. Get unlimited access. A plus sign Memb…" at bounding box center [761, 392] width 1523 height 784
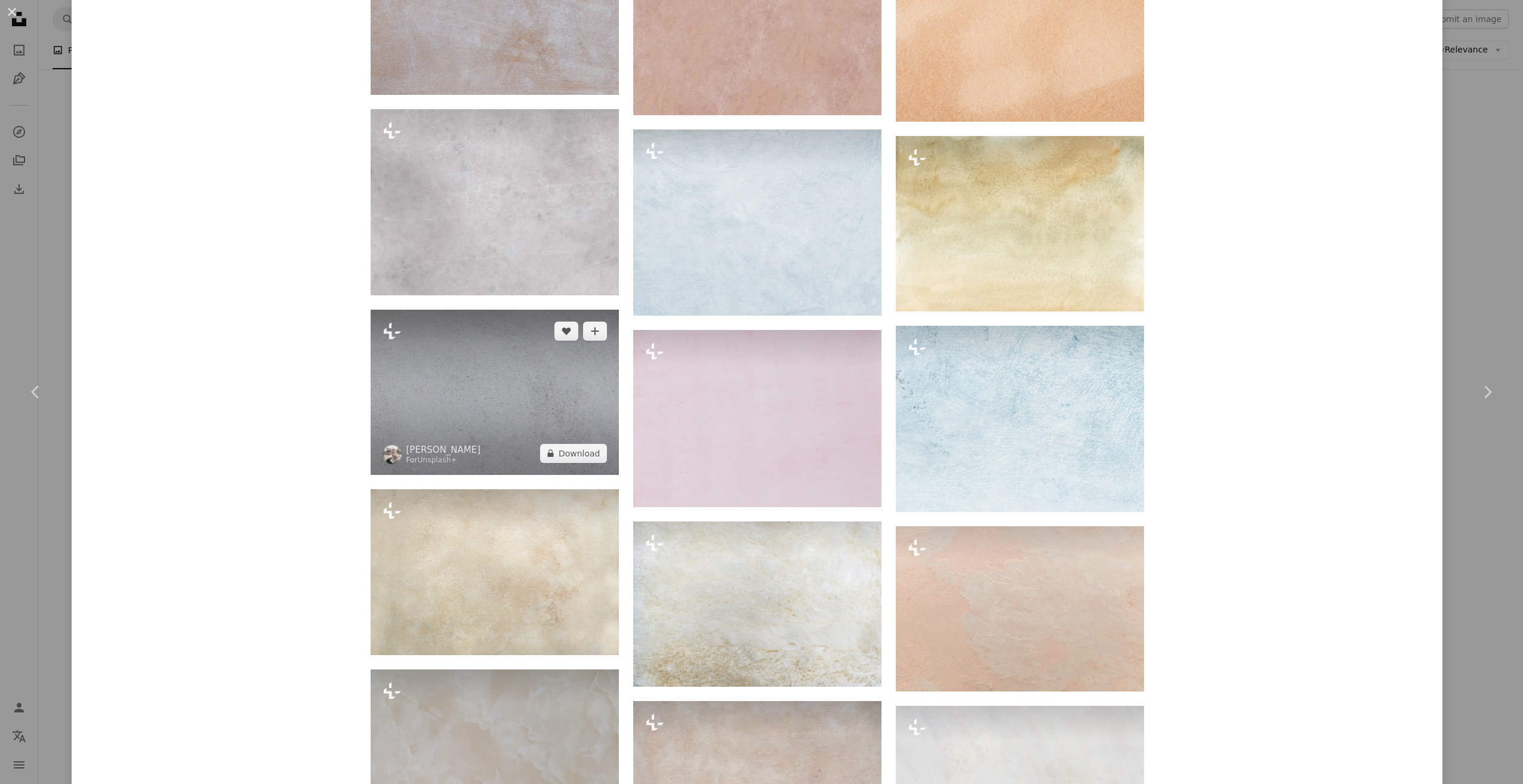
scroll to position [1790, 0]
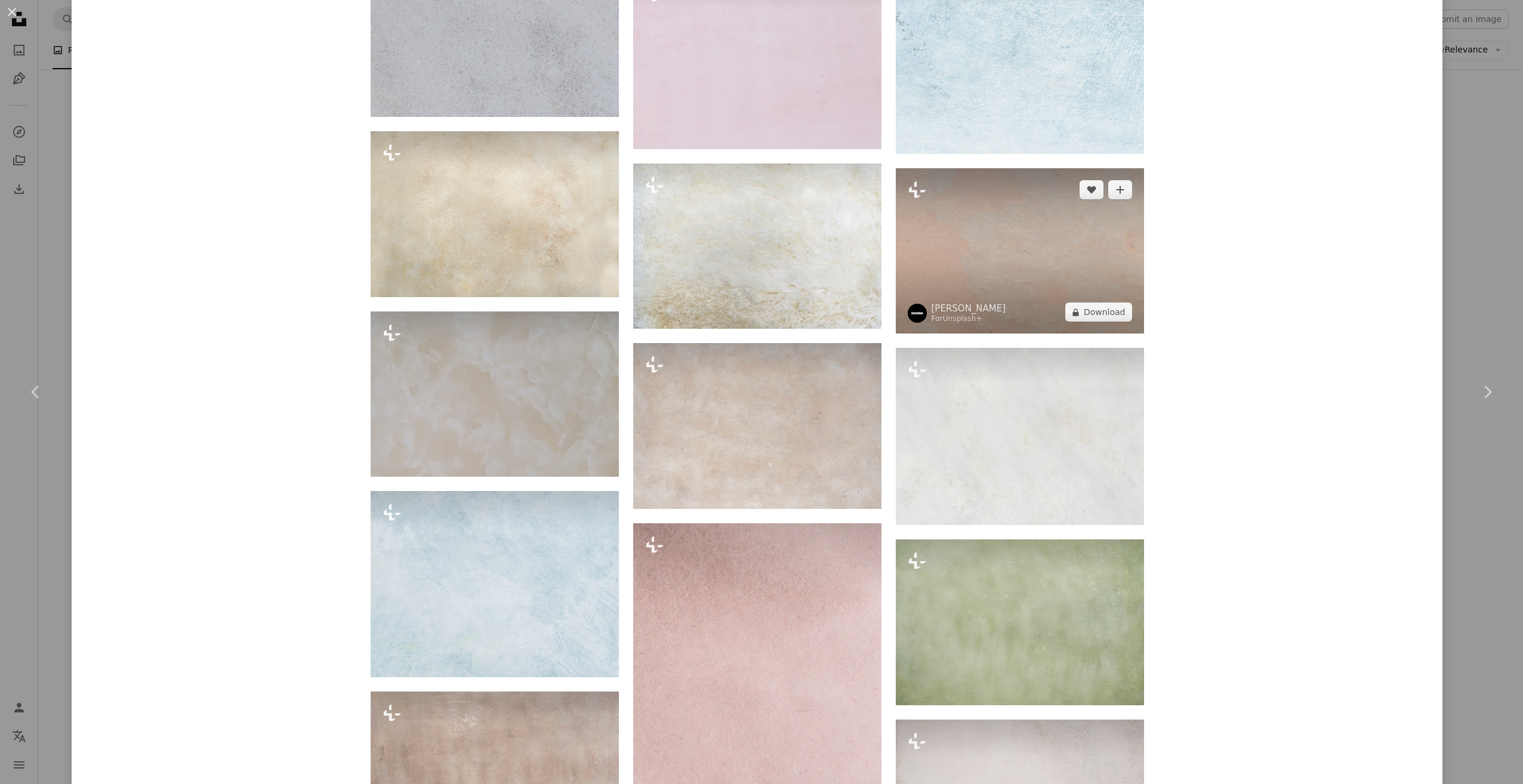
click at [1092, 273] on img at bounding box center [1020, 251] width 248 height 166
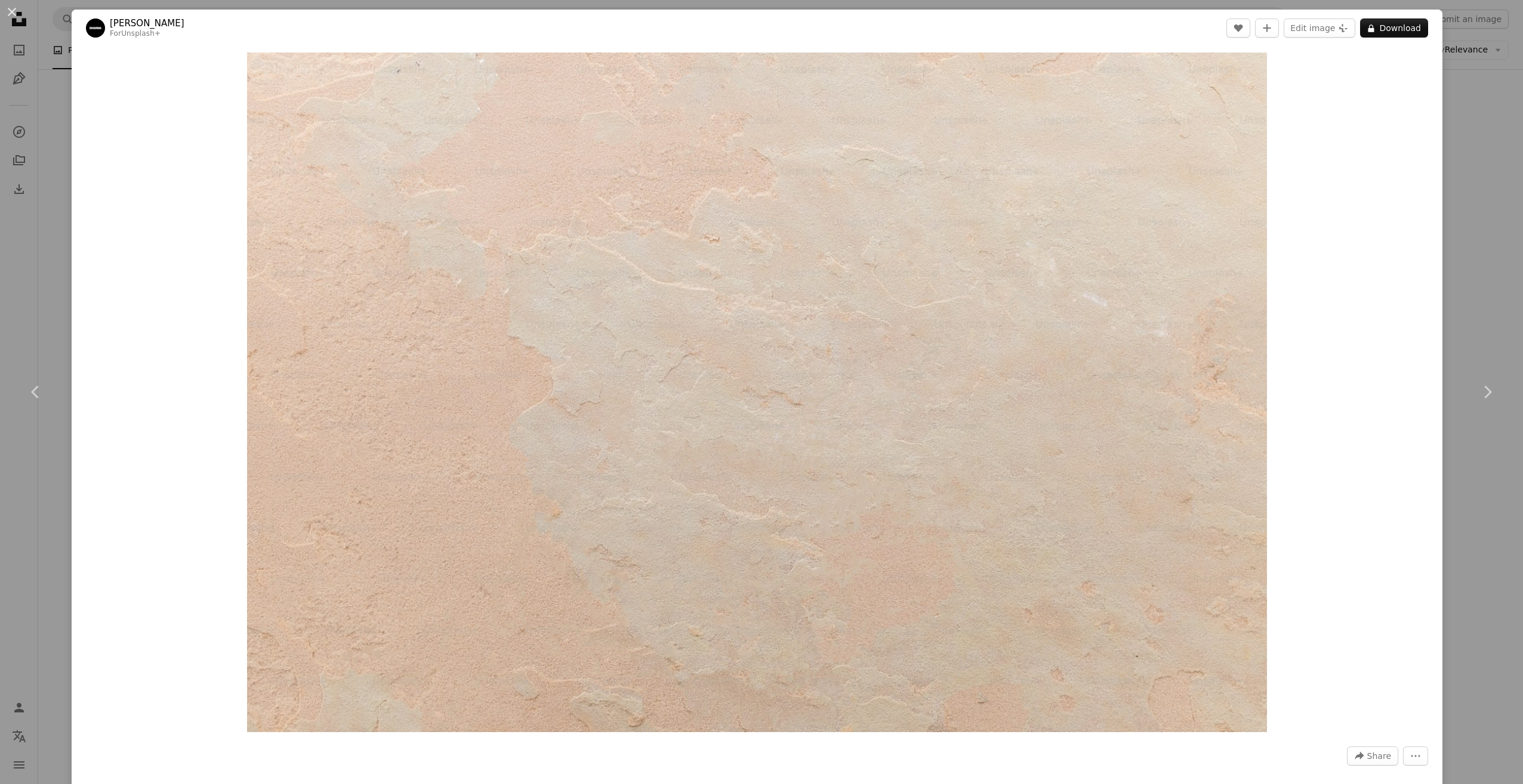
drag, startPoint x: 667, startPoint y: 331, endPoint x: 1338, endPoint y: 184, distance: 686.9
click at [1338, 184] on div "Zoom in" at bounding box center [757, 392] width 1371 height 691
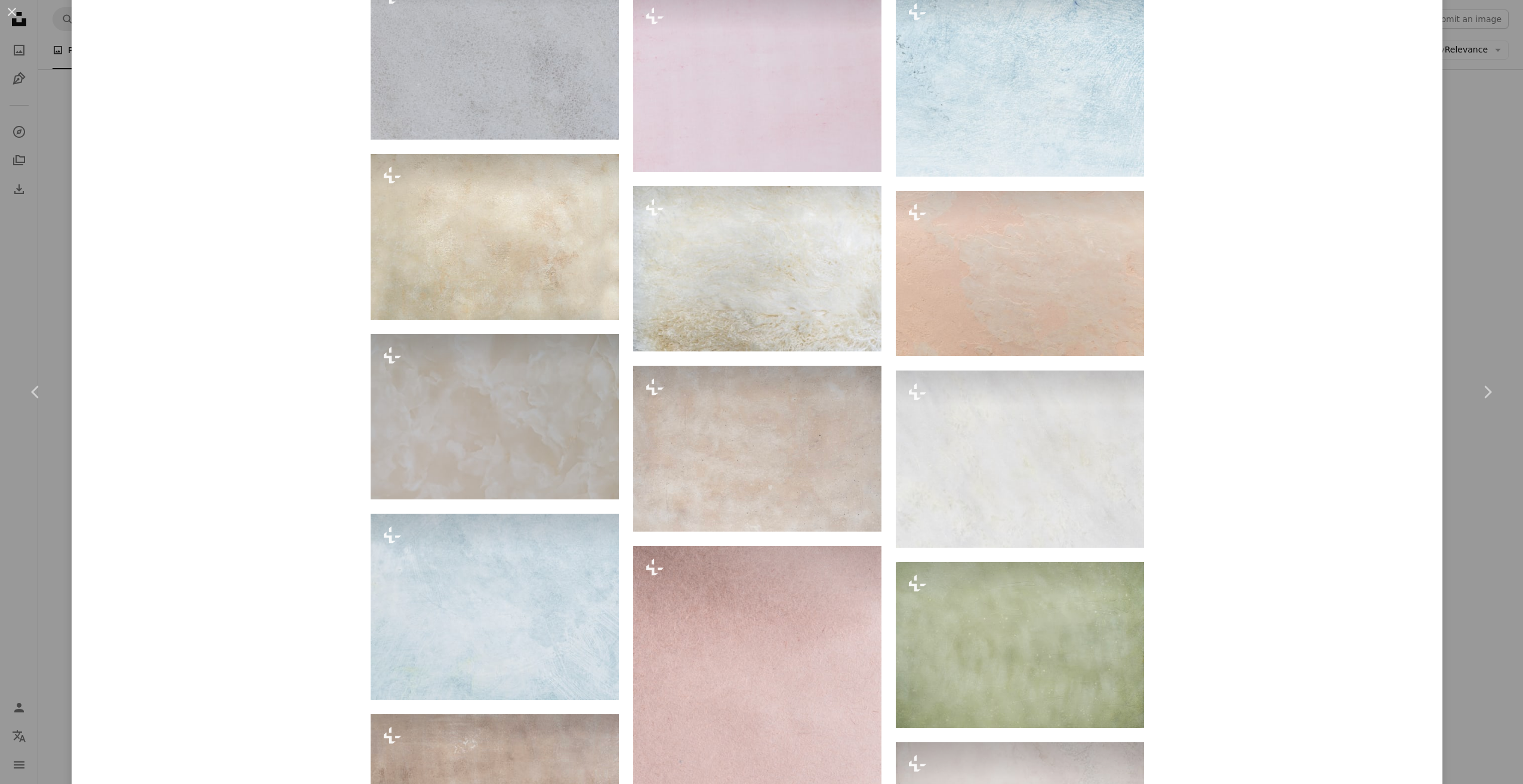
scroll to position [1790, 0]
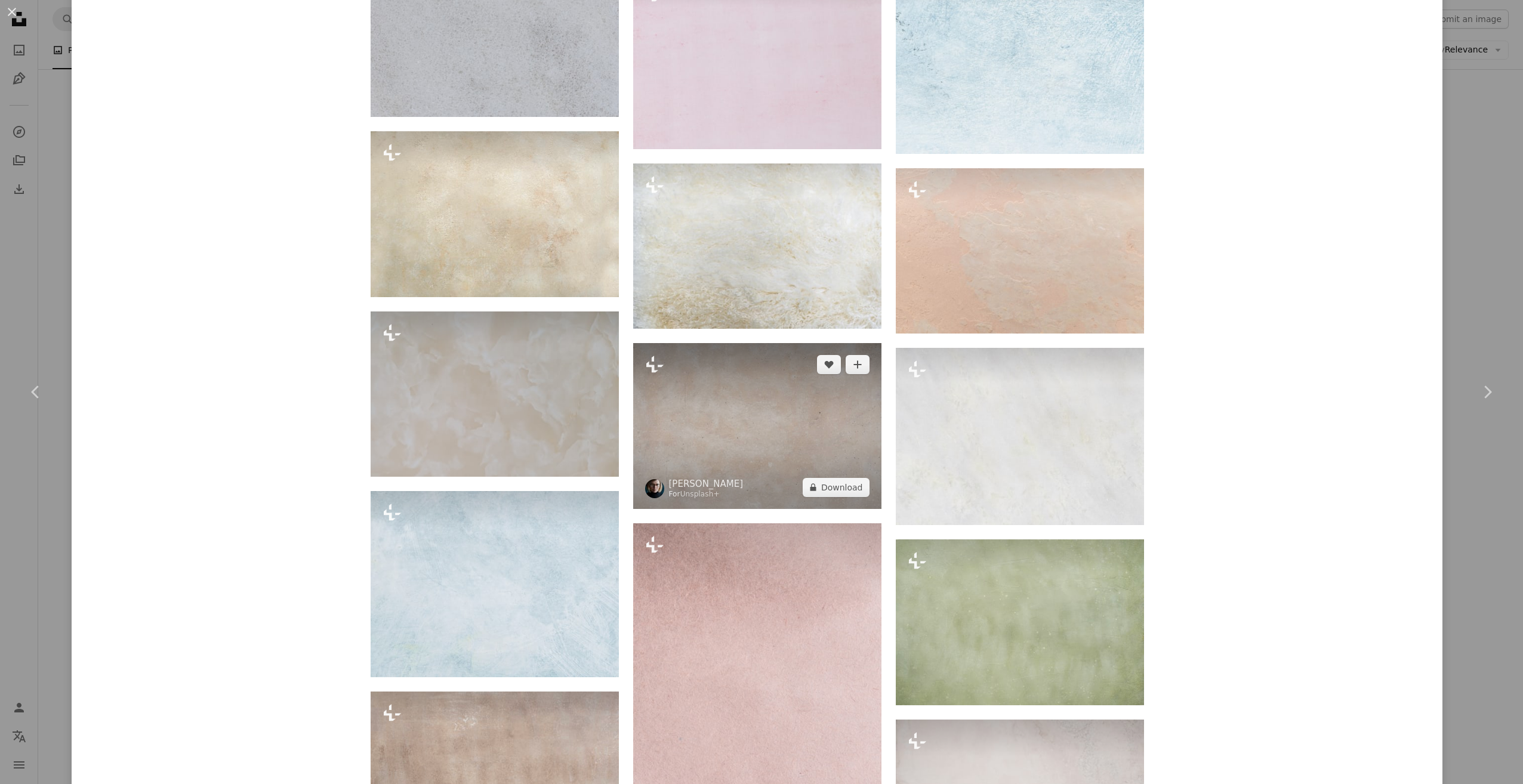
click at [735, 445] on img at bounding box center [757, 426] width 248 height 166
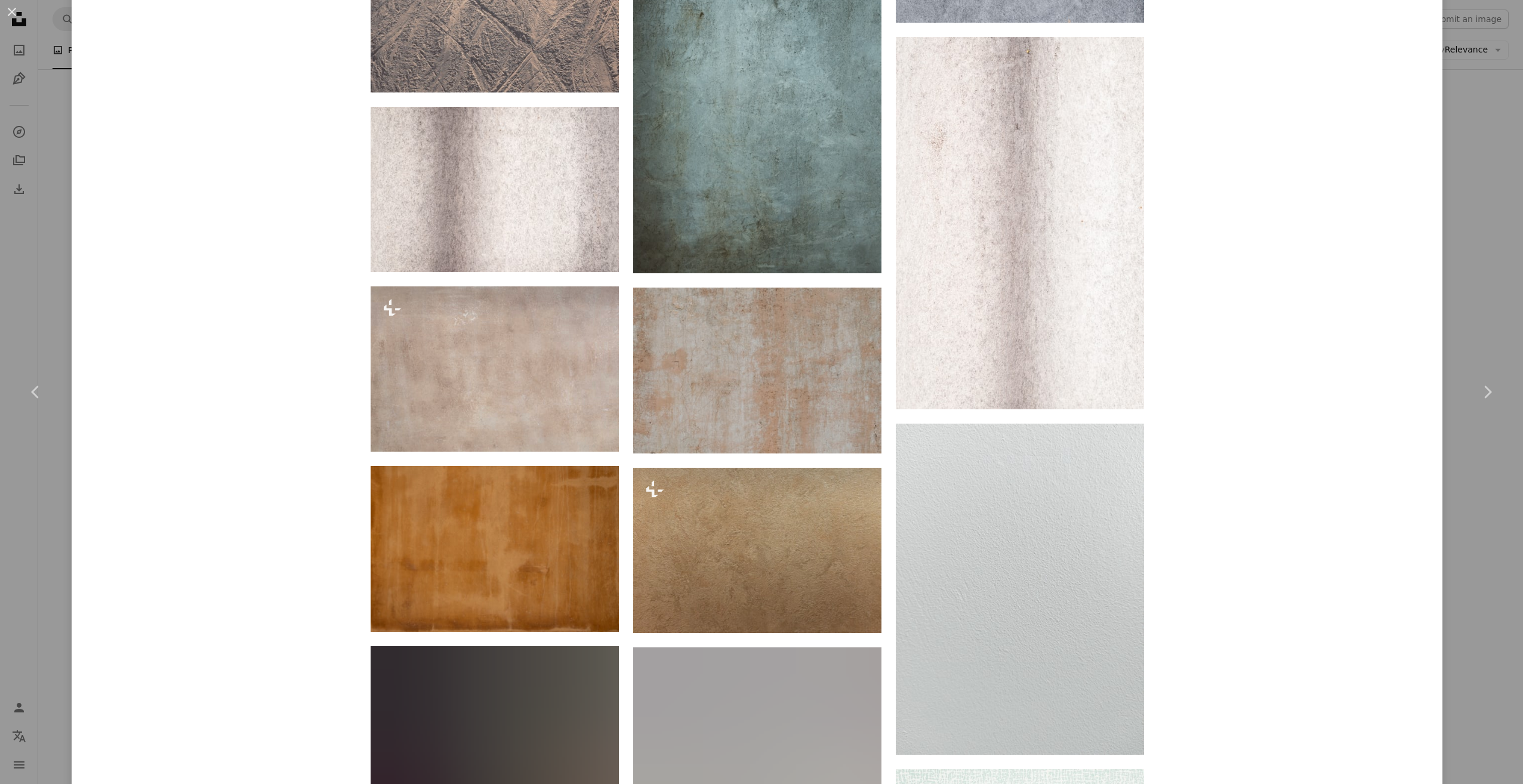
scroll to position [4415, 0]
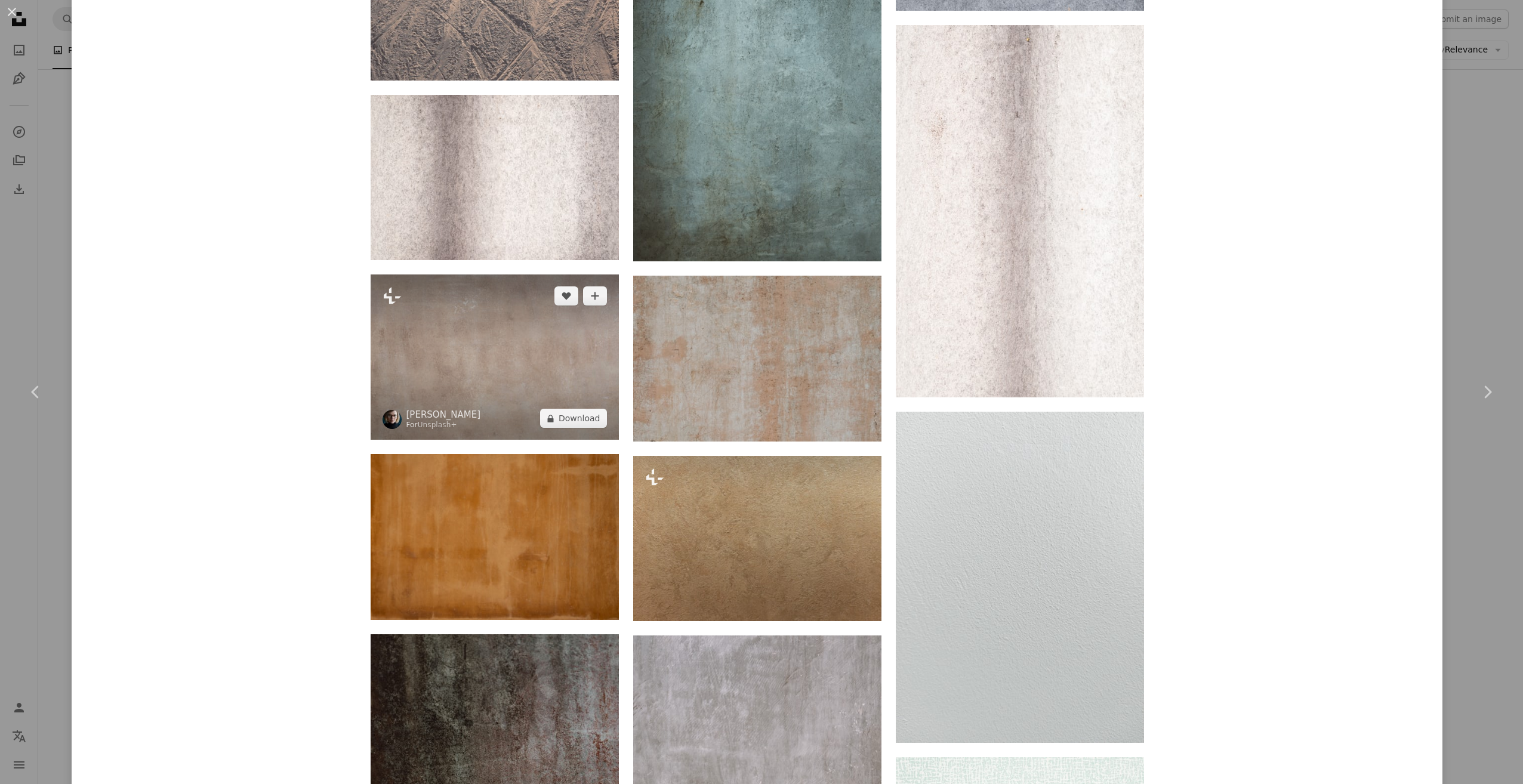
click at [561, 355] on img at bounding box center [495, 358] width 248 height 166
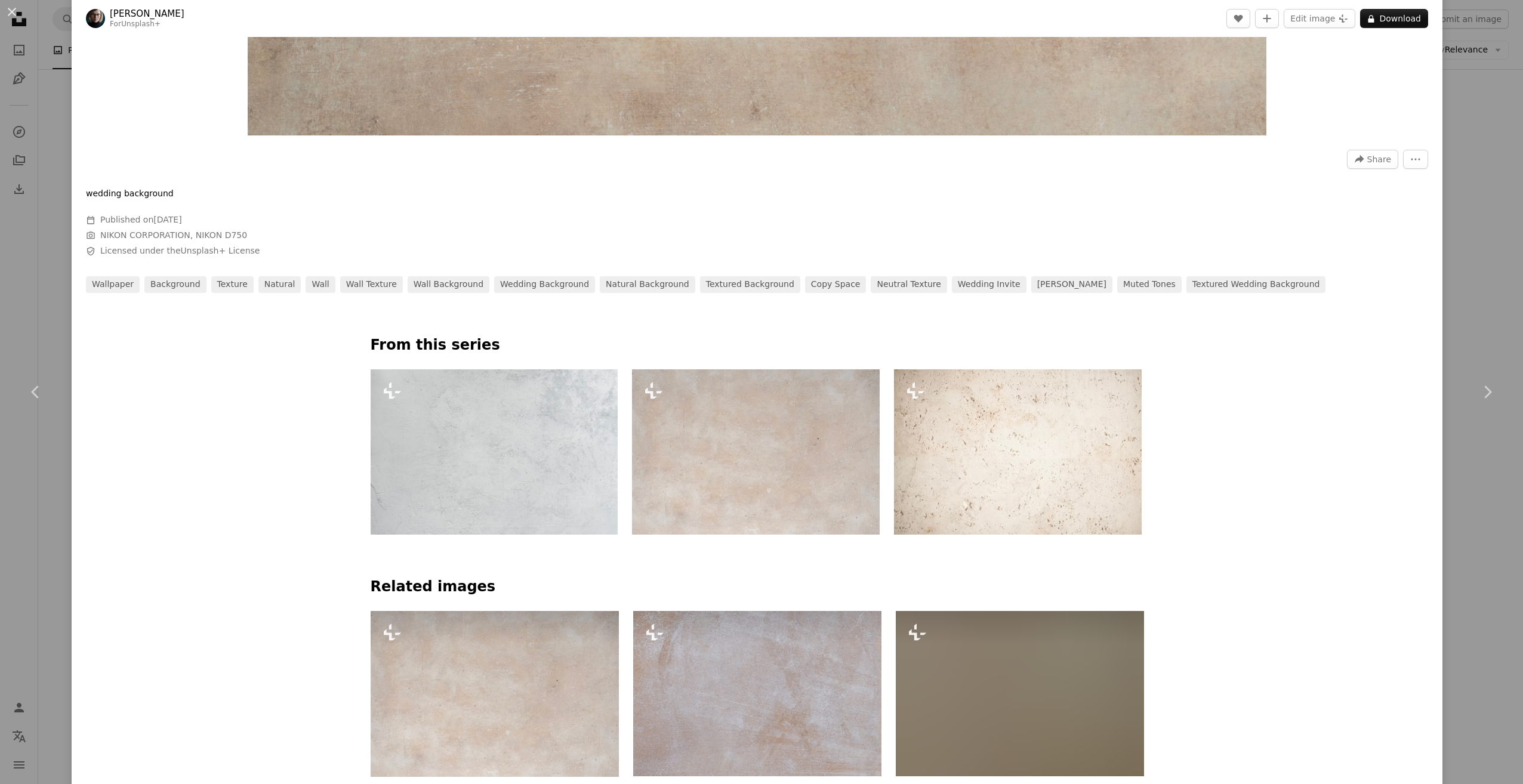
scroll to position [835, 0]
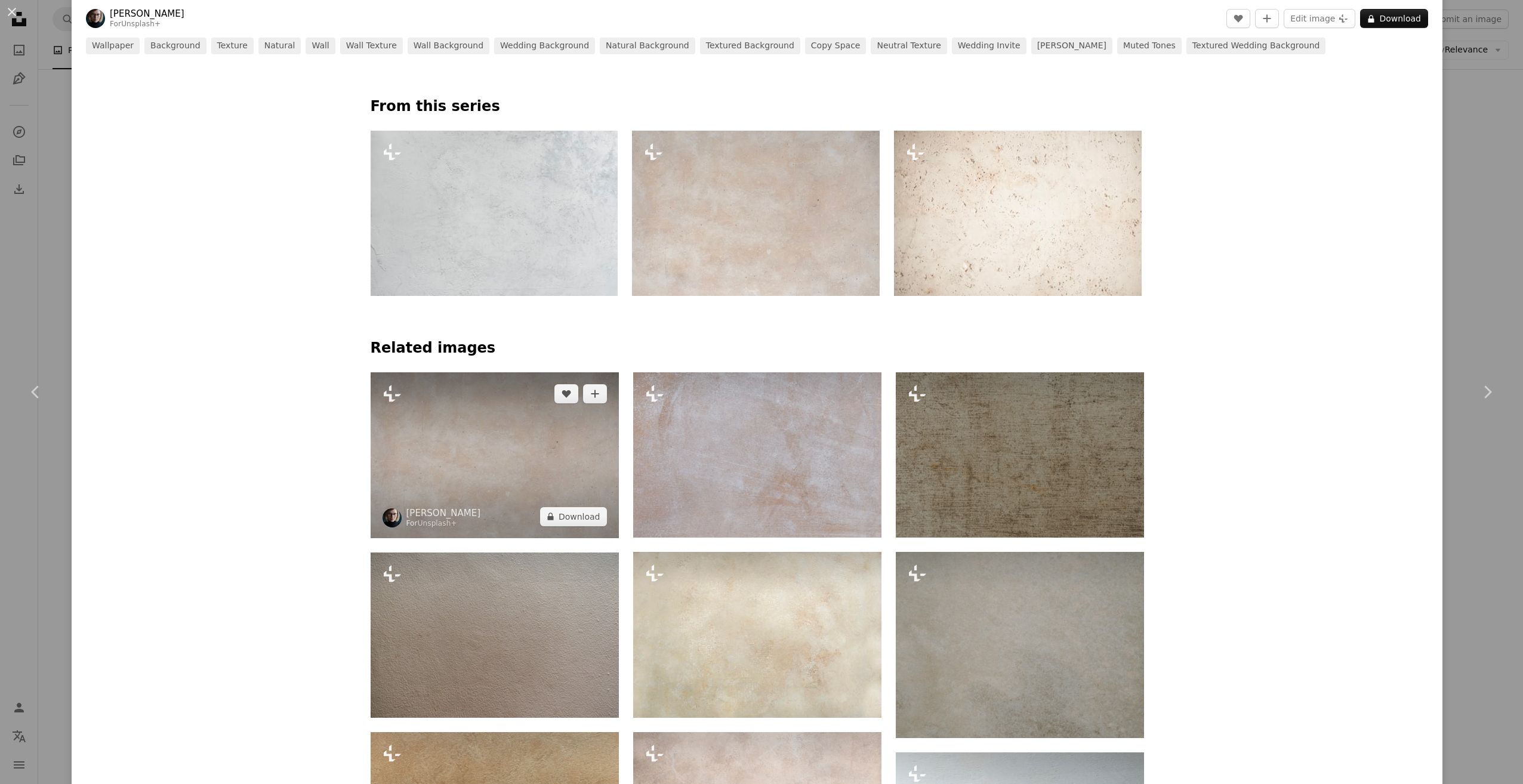
click at [503, 468] on img at bounding box center [495, 456] width 248 height 166
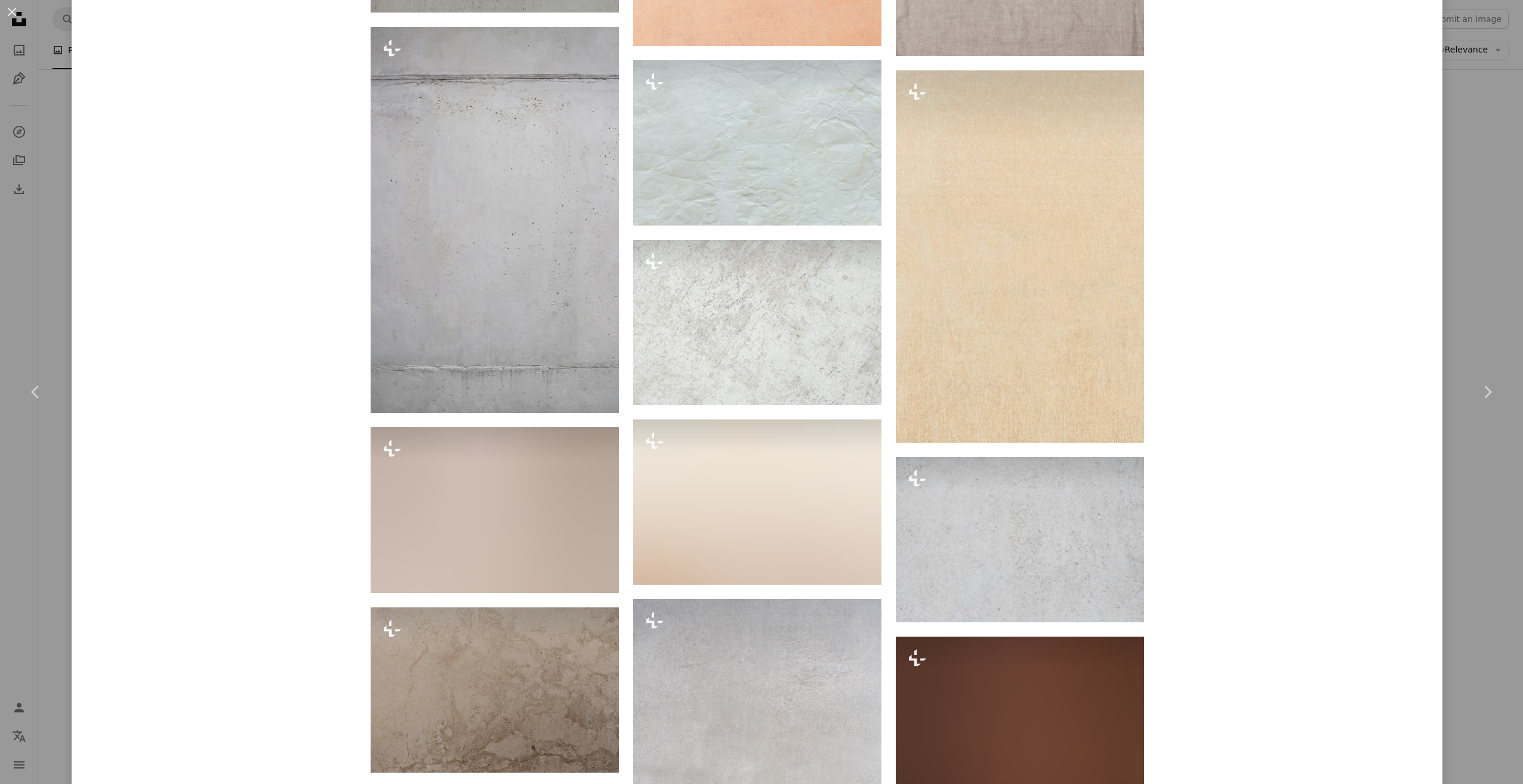
scroll to position [2268, 0]
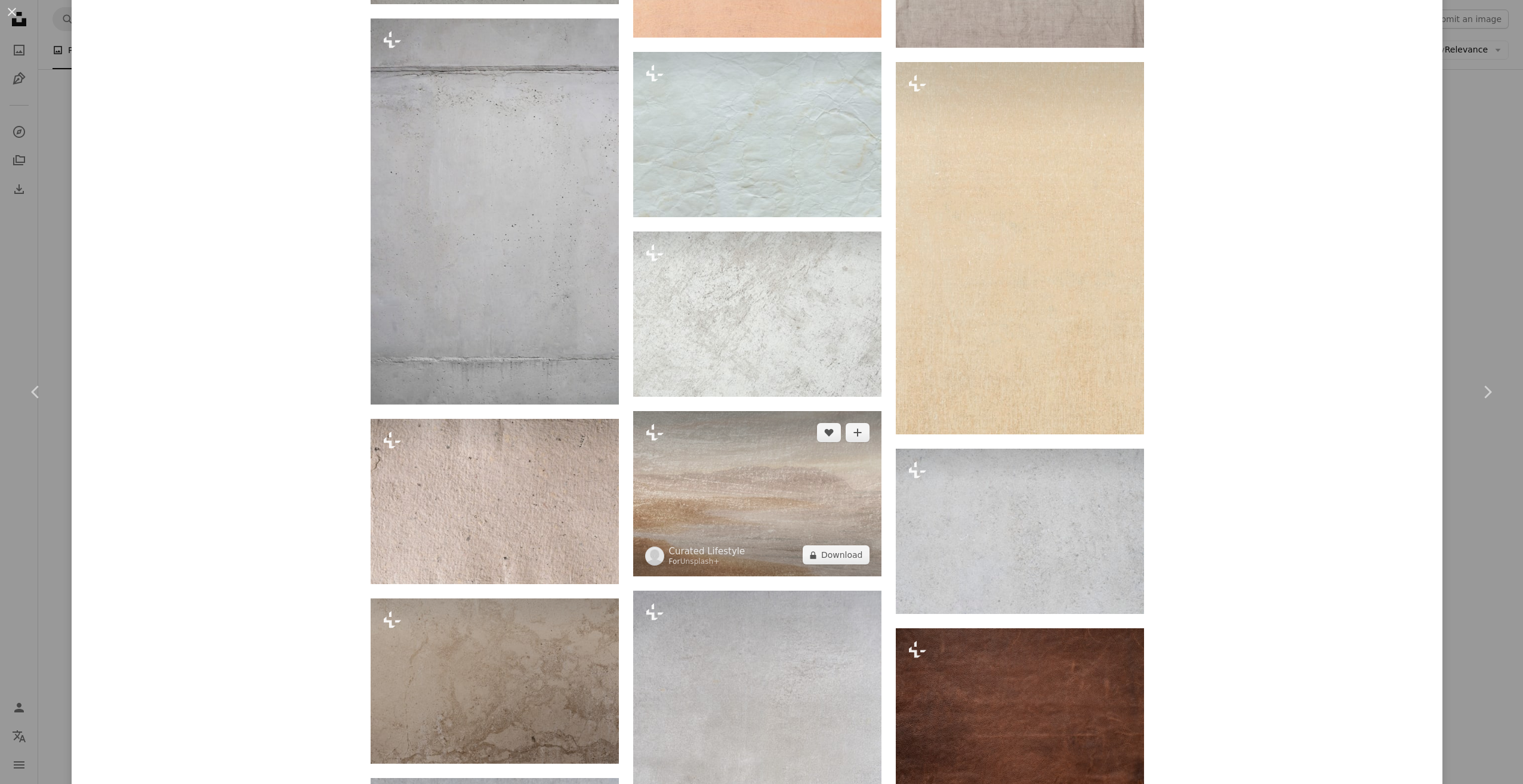
click at [758, 517] on img at bounding box center [757, 494] width 248 height 166
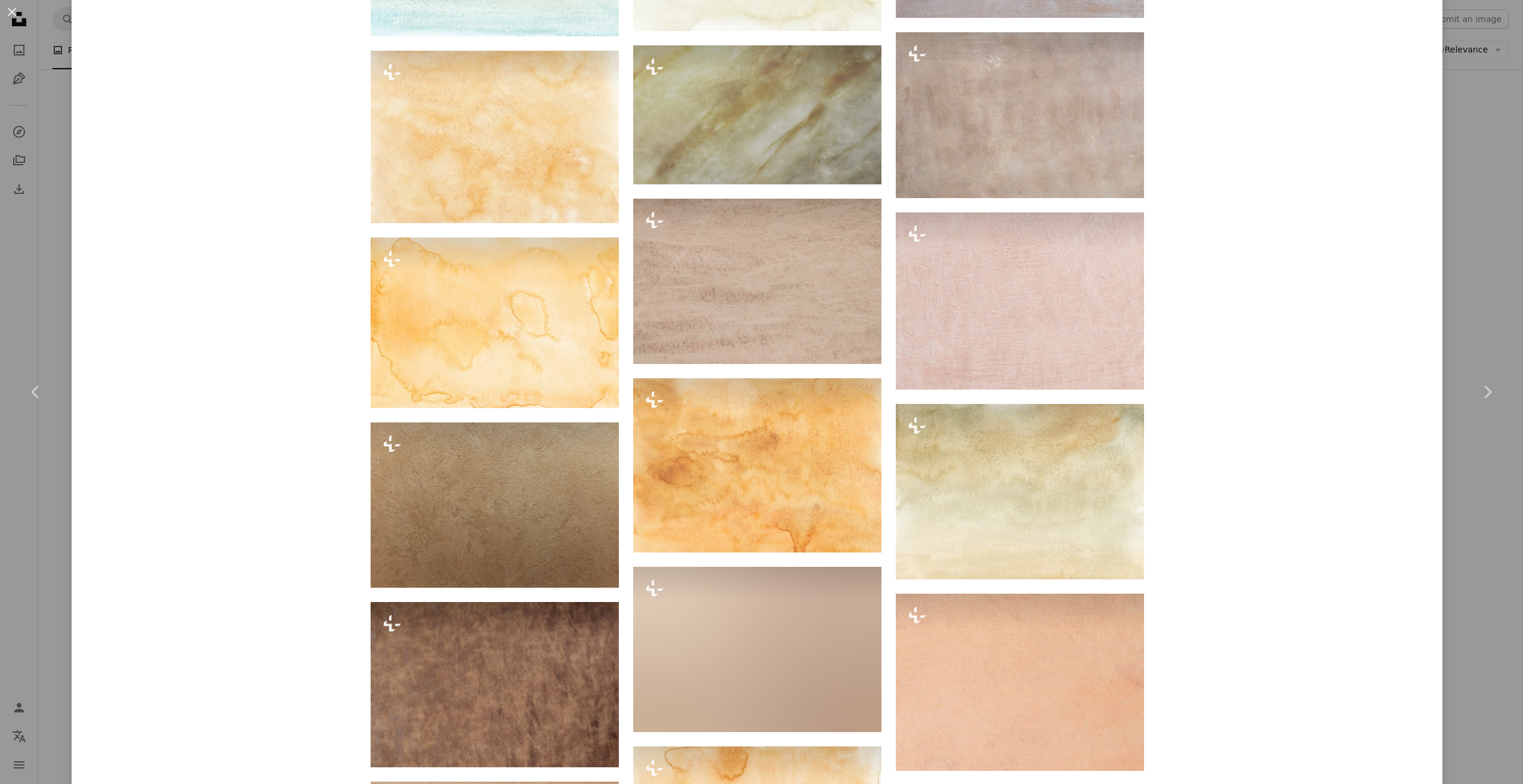
scroll to position [1074, 0]
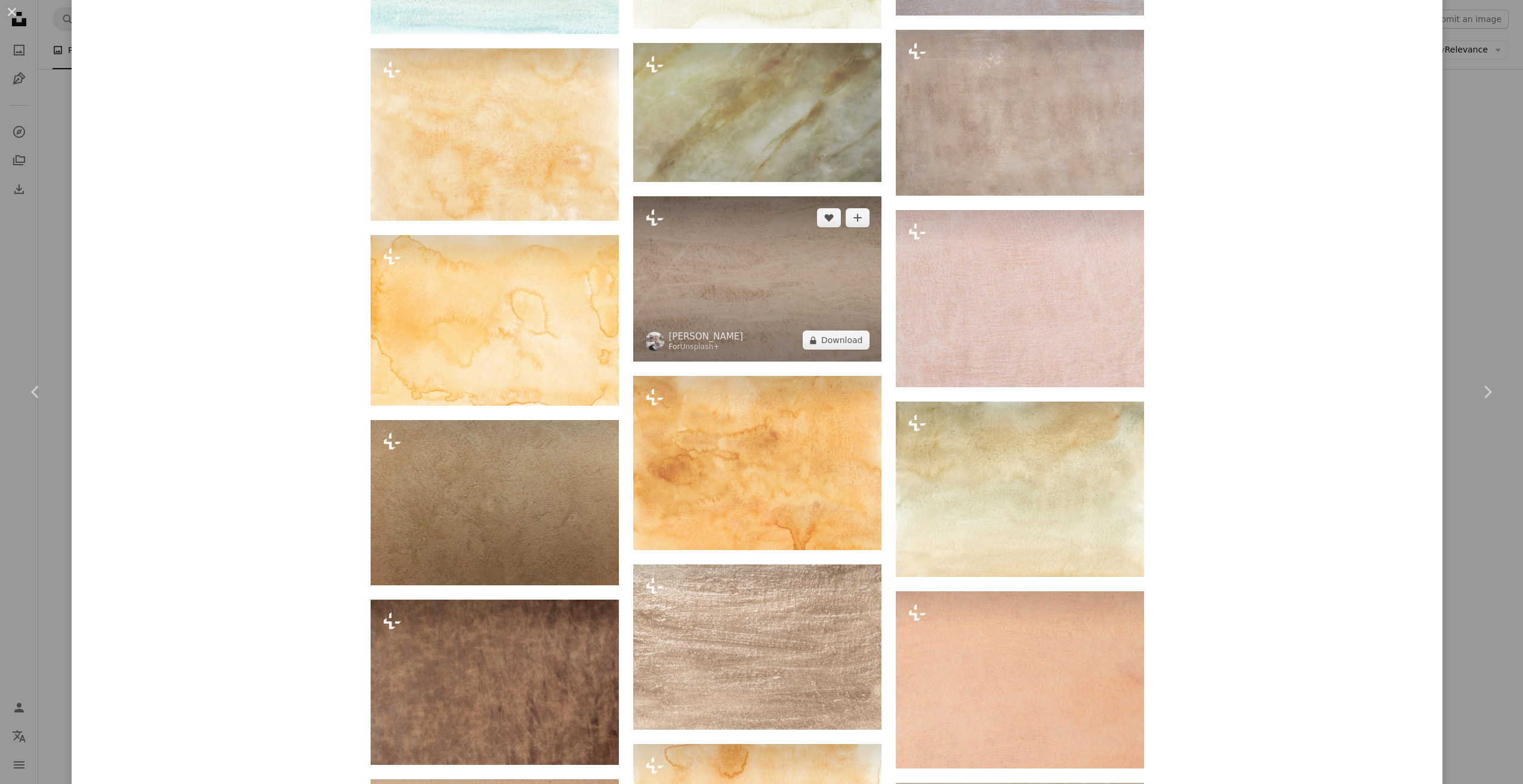
click at [719, 305] on img at bounding box center [757, 279] width 248 height 166
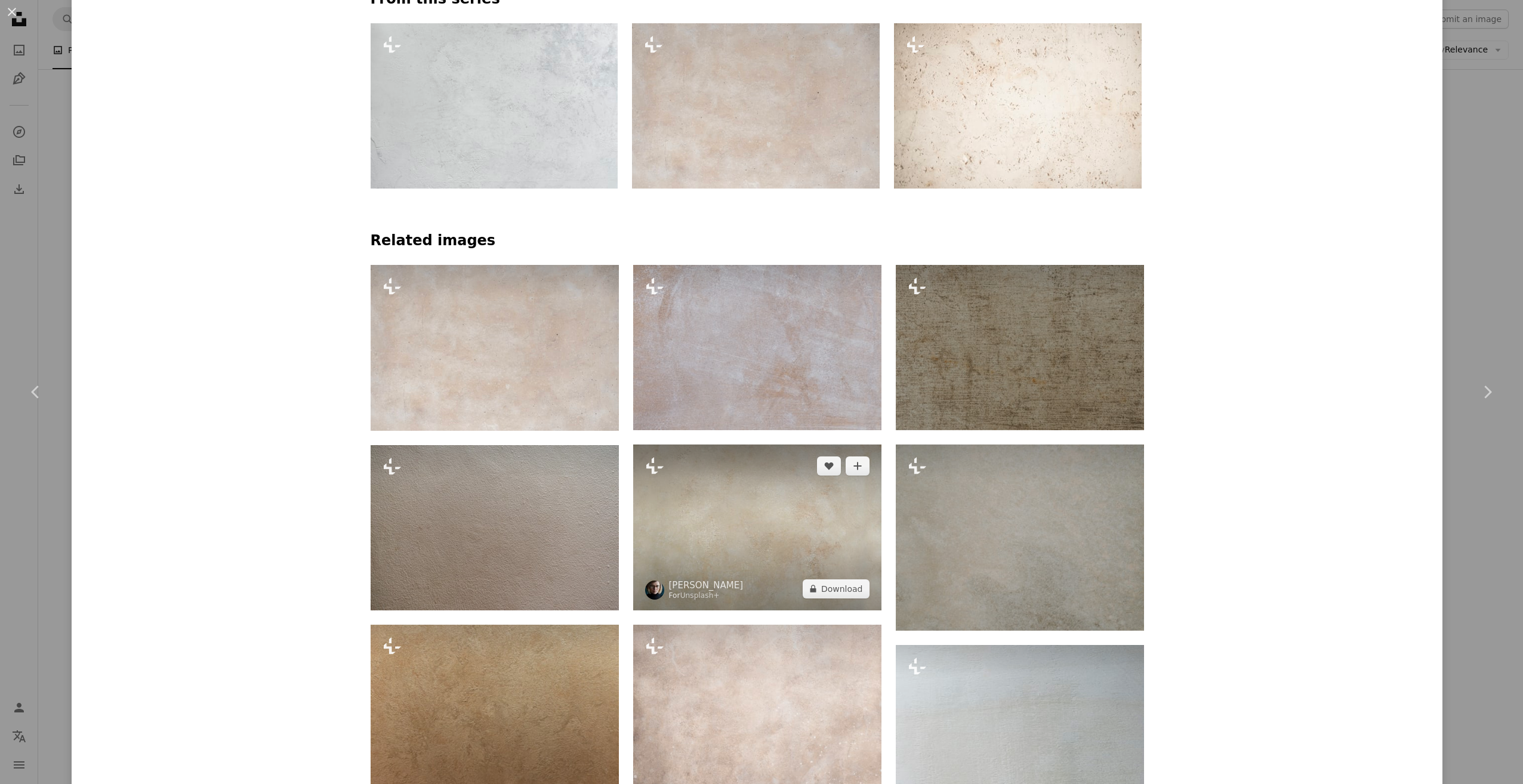
scroll to position [955, 0]
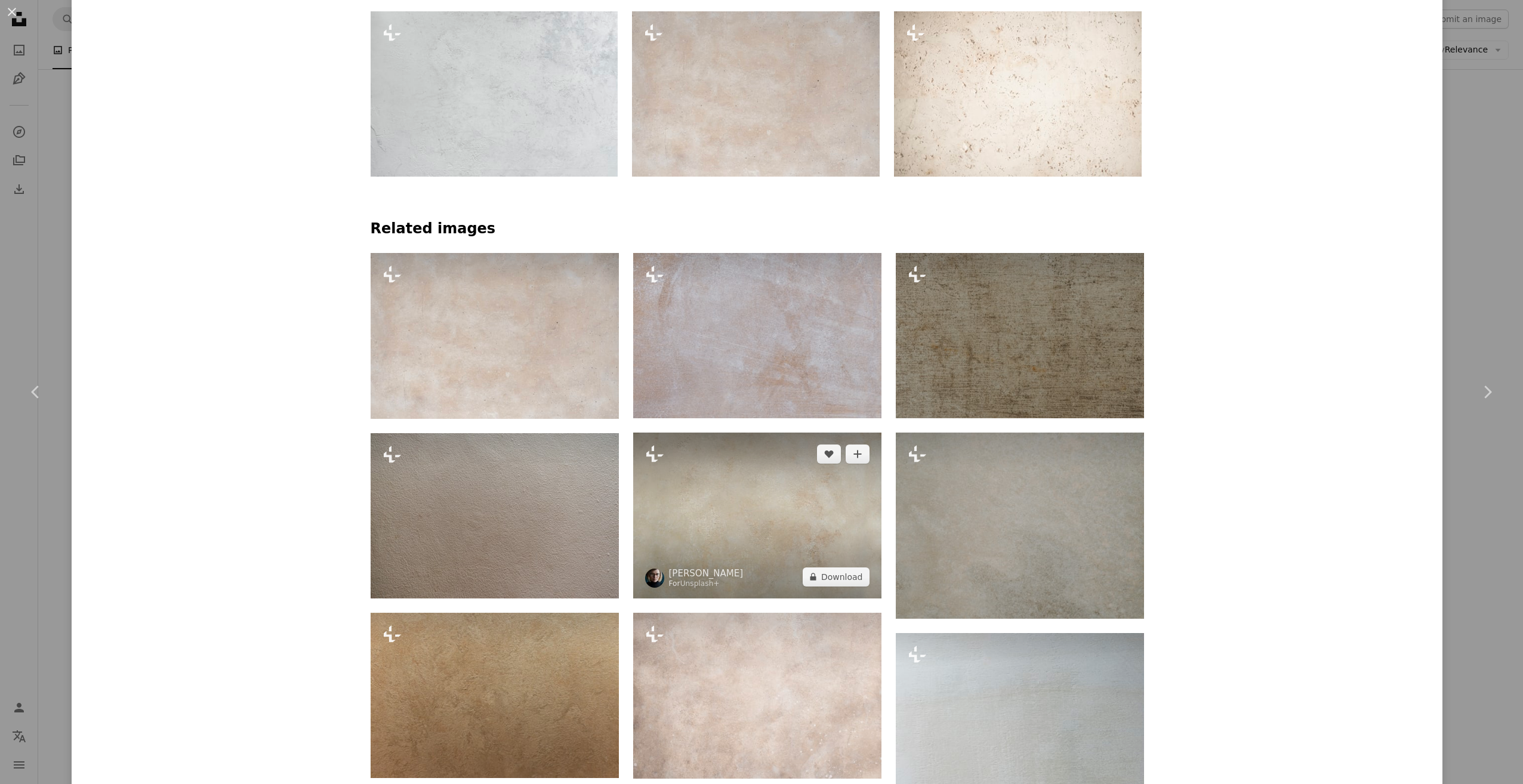
click at [735, 556] on img at bounding box center [757, 516] width 248 height 166
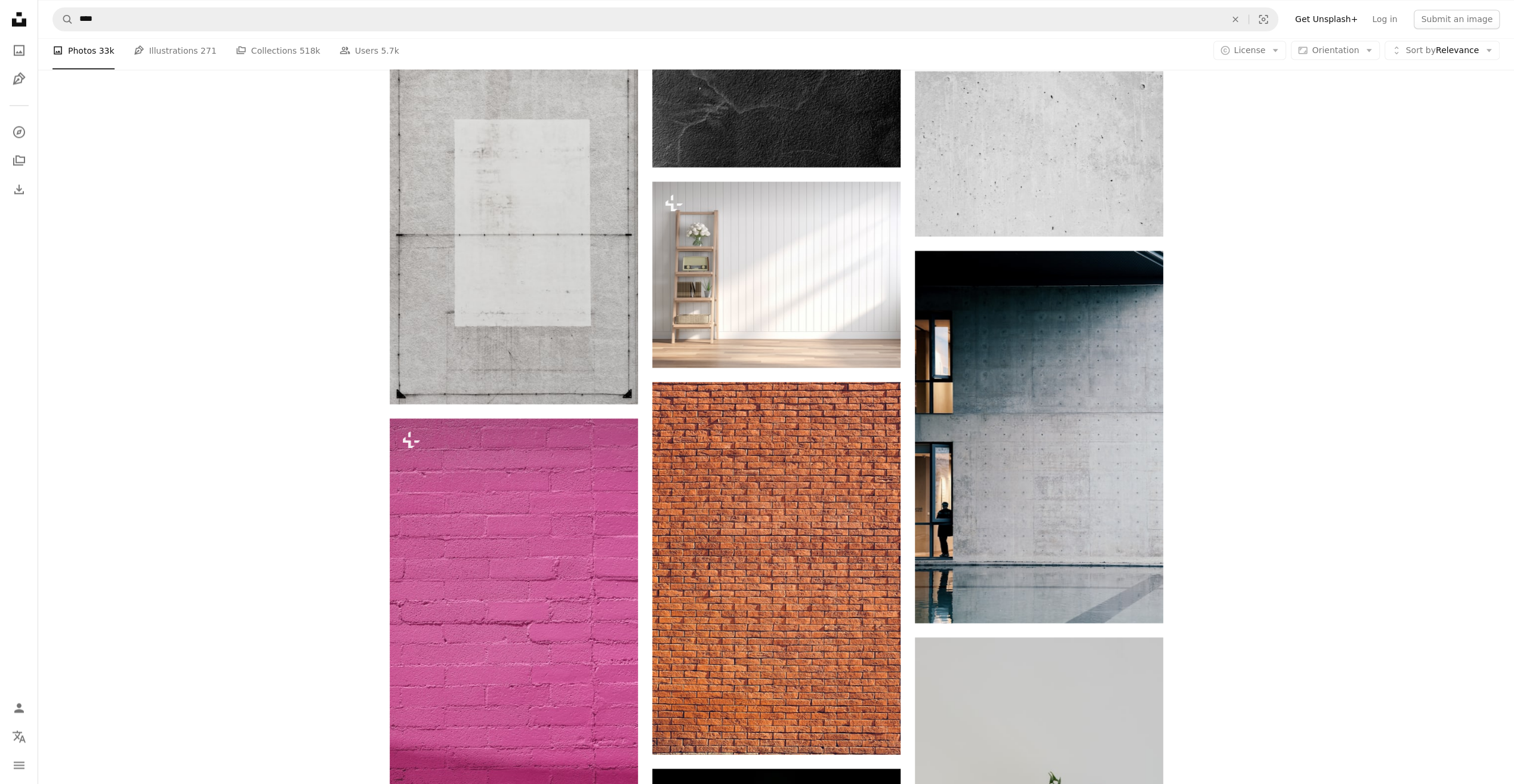
scroll to position [6837, 0]
